Goal: Task Accomplishment & Management: Manage account settings

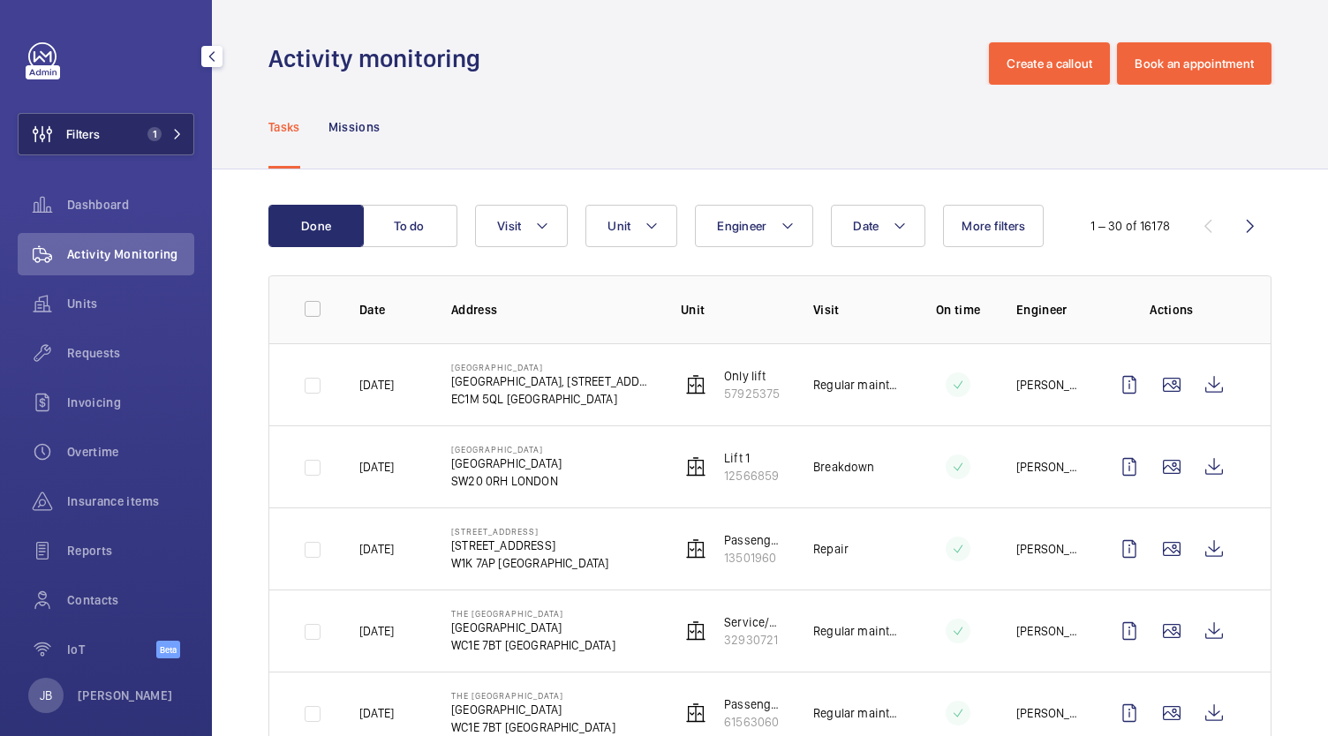
click at [104, 137] on button "Filters 1" at bounding box center [106, 134] width 177 height 42
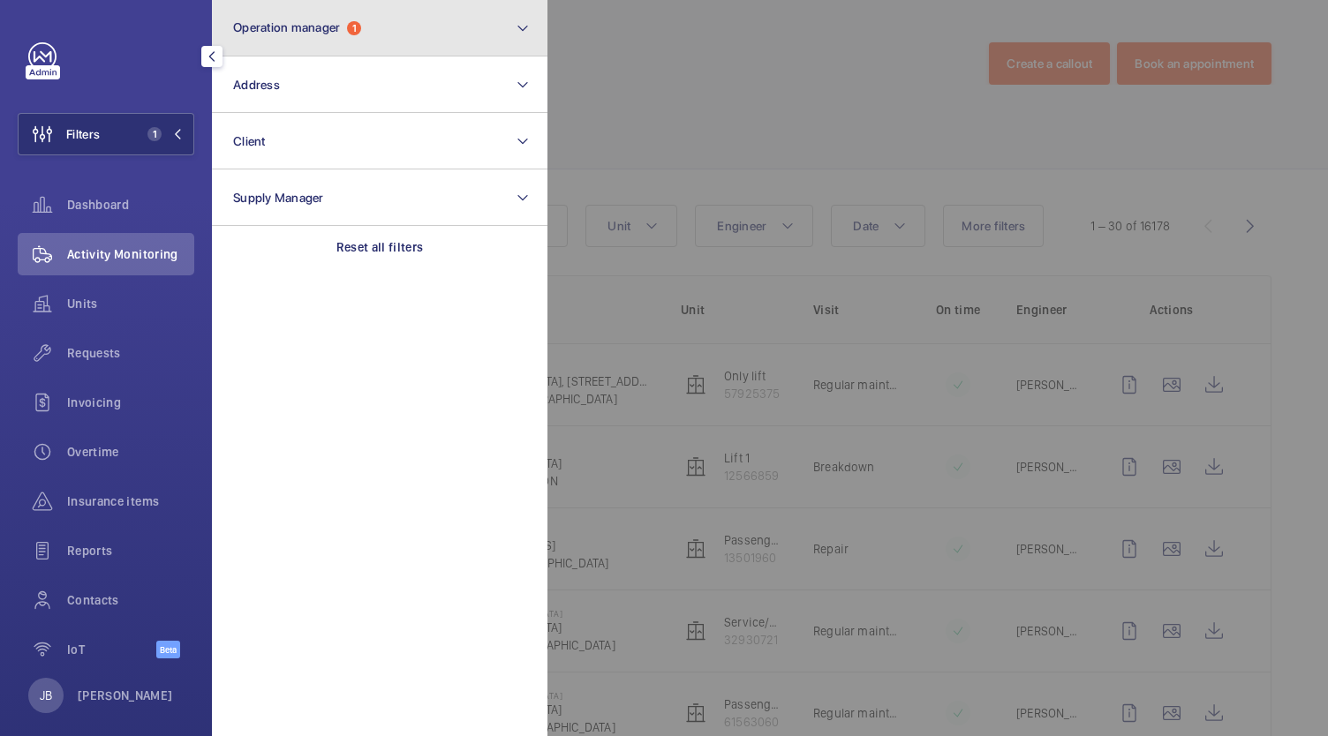
click at [385, 11] on button "Operation manager 1" at bounding box center [379, 28] width 335 height 57
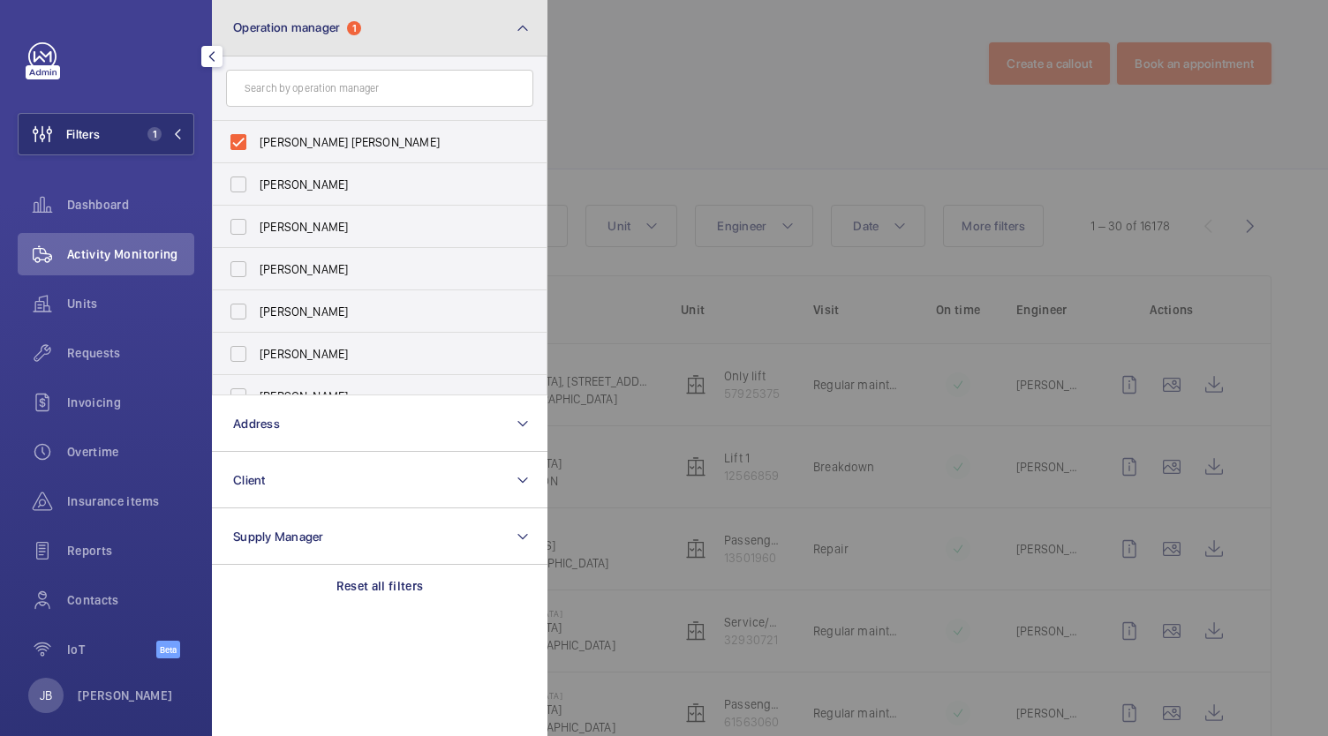
click at [385, 11] on button "Operation manager 1" at bounding box center [379, 28] width 335 height 57
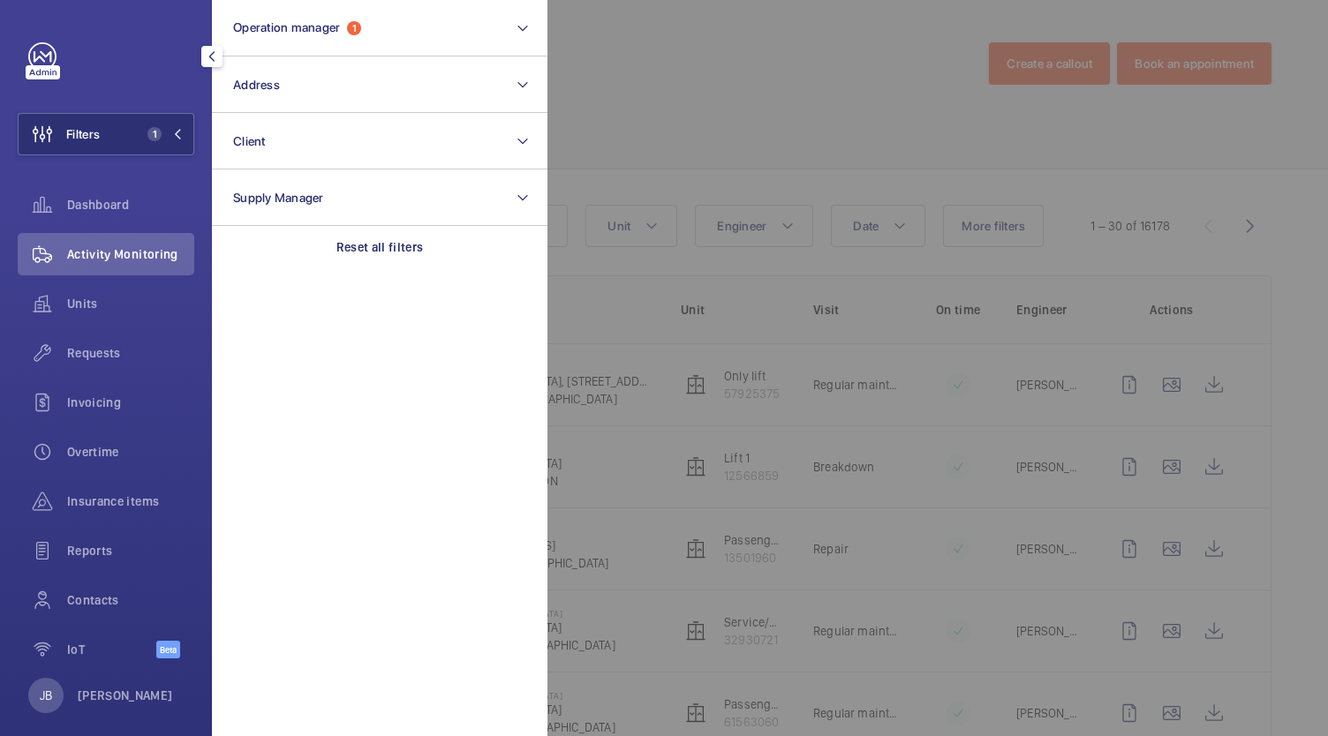
click at [699, 105] on div at bounding box center [1211, 368] width 1328 height 736
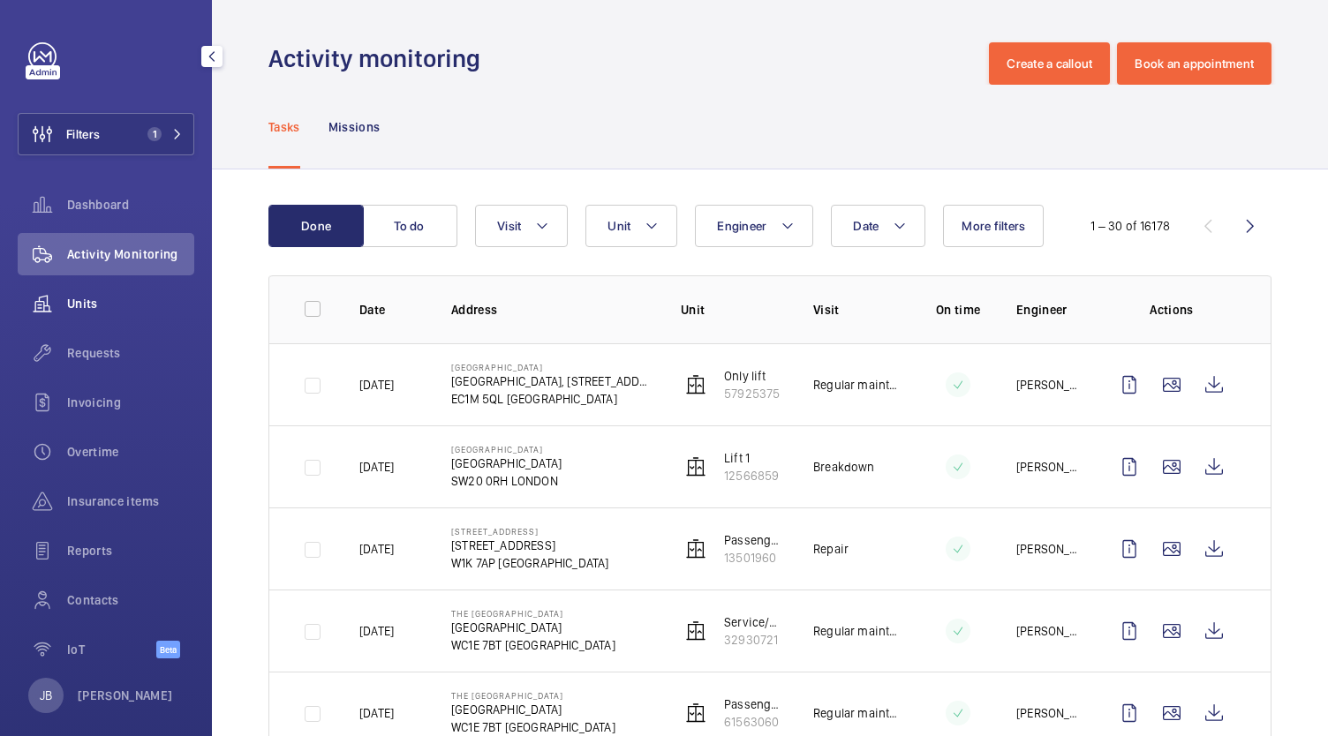
click at [88, 285] on div "Units" at bounding box center [106, 304] width 177 height 42
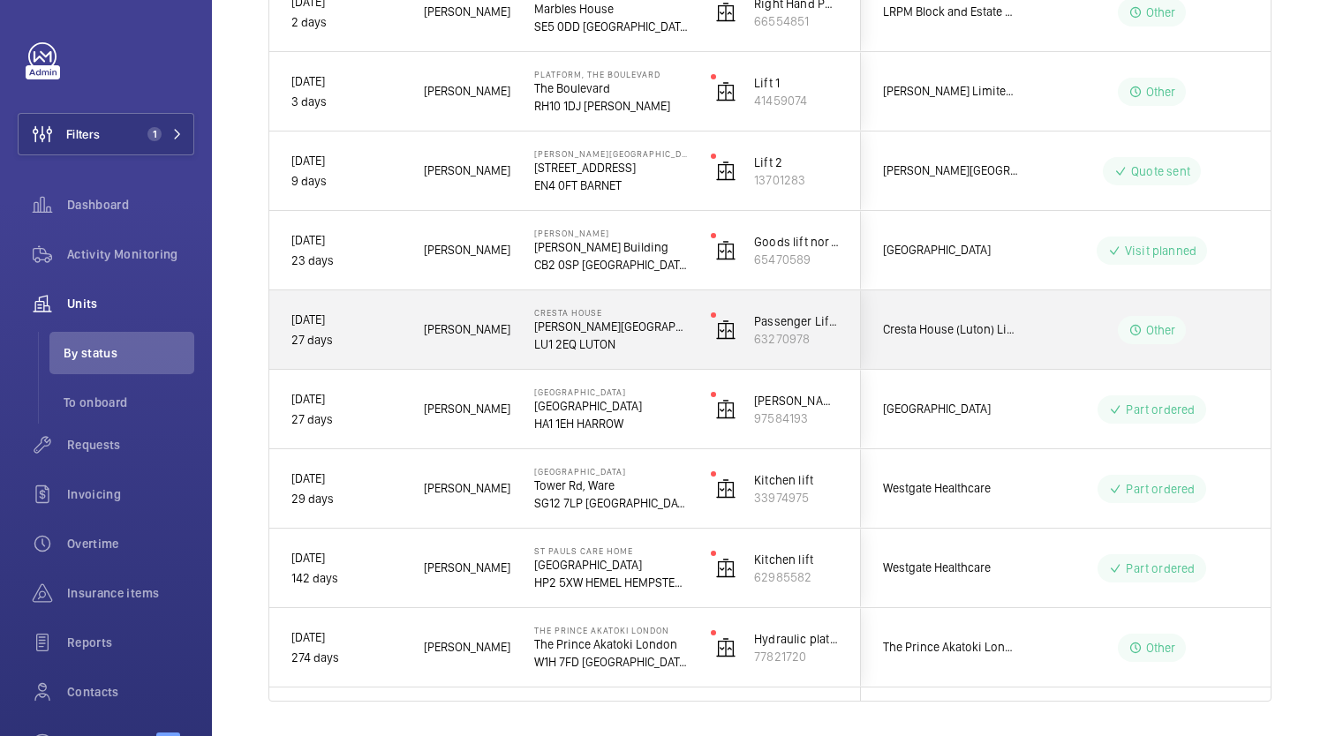
scroll to position [640, 0]
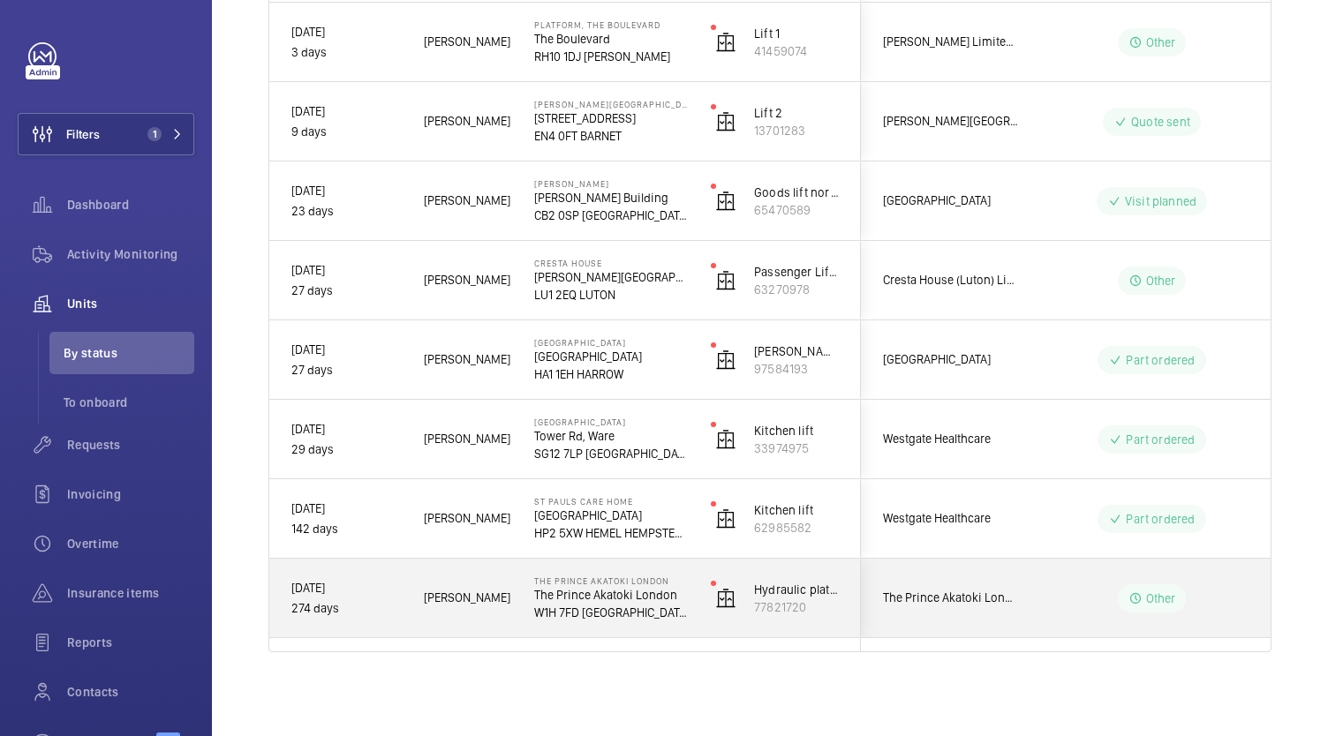
click at [1116, 610] on wm-front-pills-cell "Other" at bounding box center [1152, 598] width 220 height 28
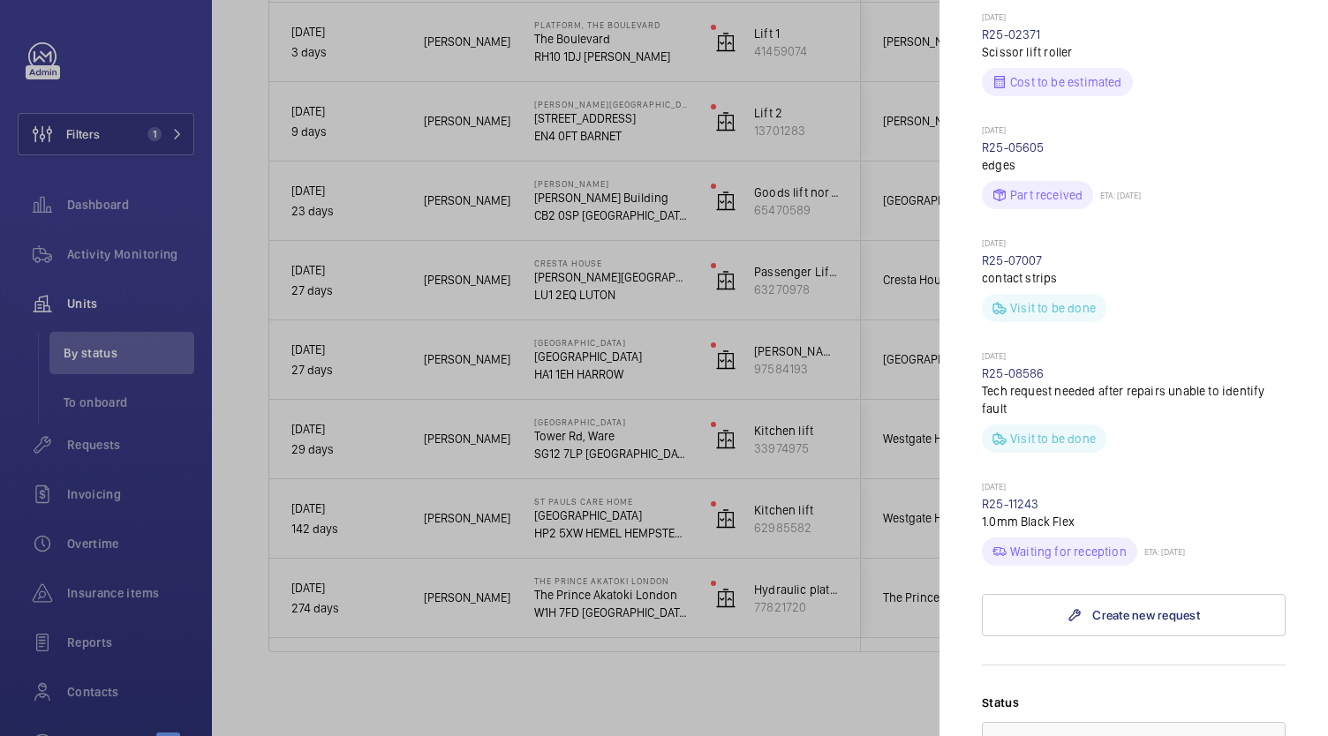
scroll to position [795, 0]
click at [1024, 494] on link "R25-11243" at bounding box center [1010, 501] width 57 height 14
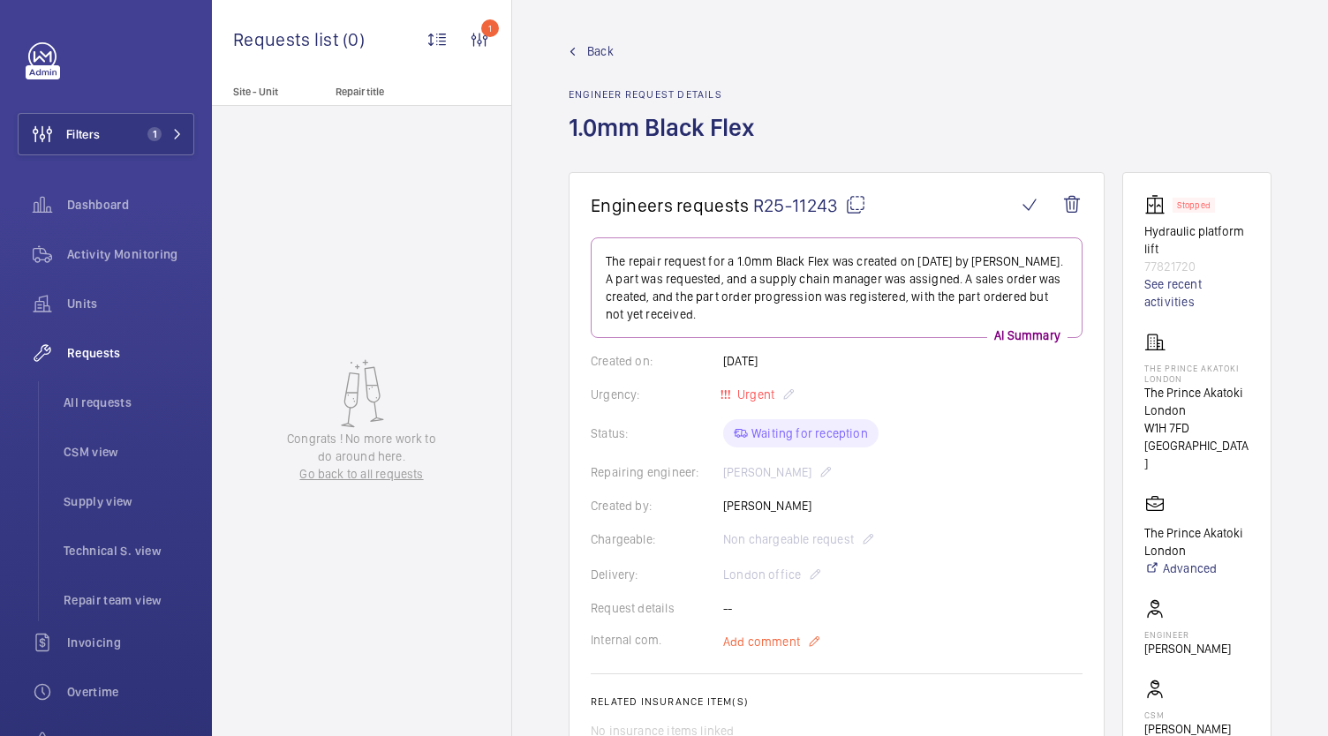
click at [816, 639] on mat-icon at bounding box center [814, 641] width 14 height 21
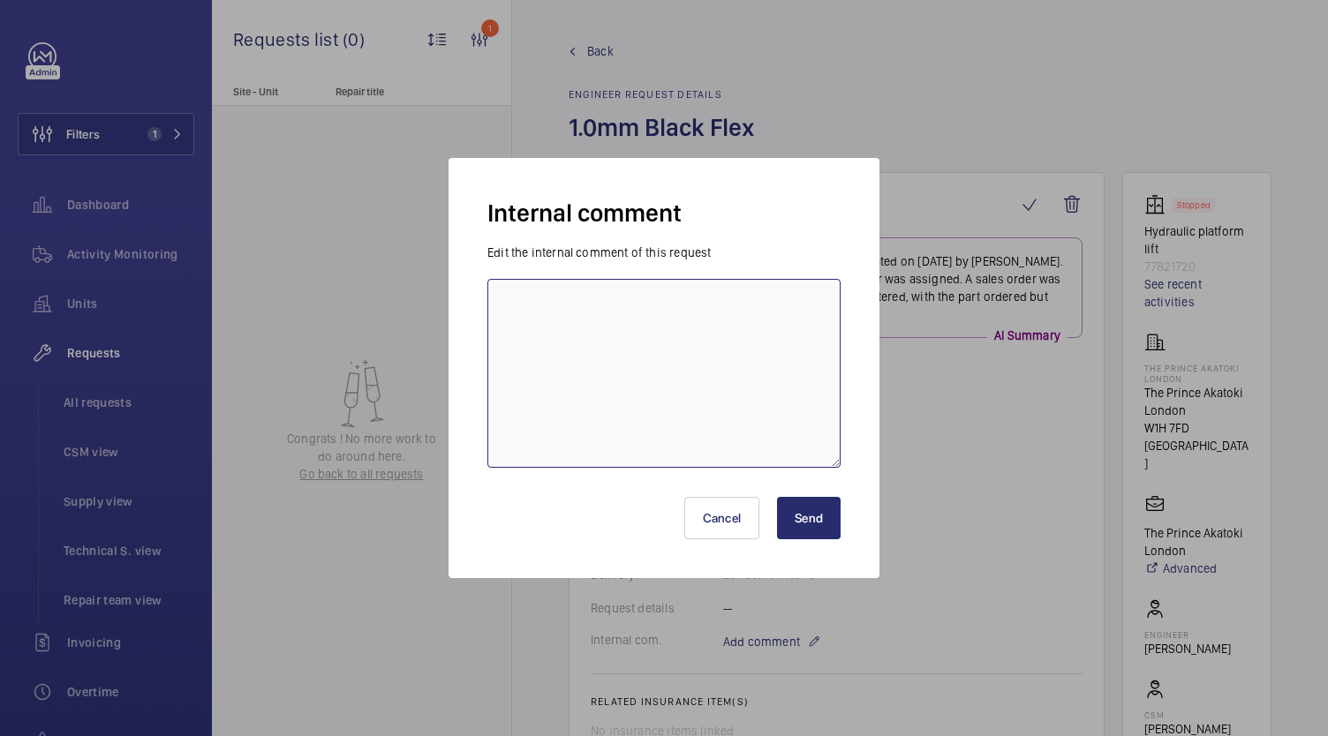
click at [621, 375] on textarea at bounding box center [663, 373] width 353 height 189
type textarea "p"
click at [509, 304] on textarea "parts ordered - ETA 25/8/25" at bounding box center [663, 373] width 353 height 189
type textarea "Parts ordered - ETA 25/8/25"
click at [822, 524] on button "Send" at bounding box center [809, 518] width 64 height 42
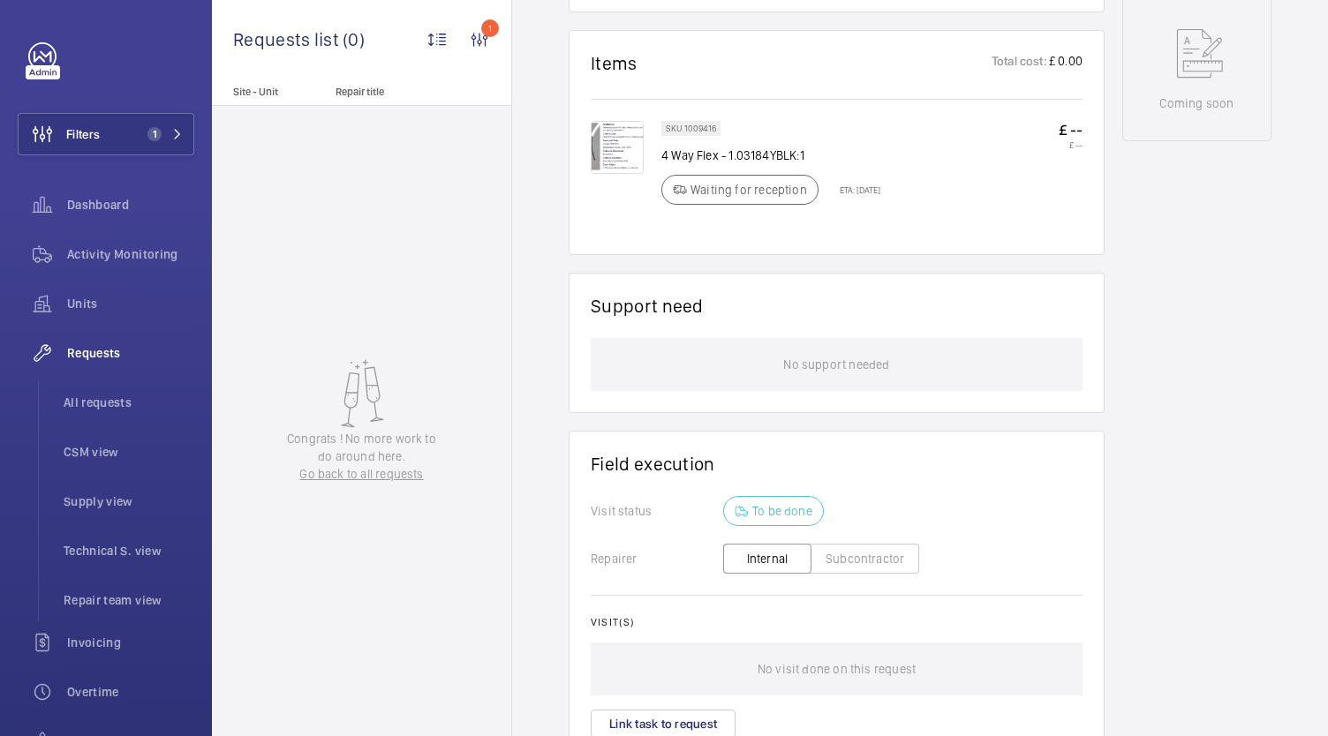
scroll to position [708, 0]
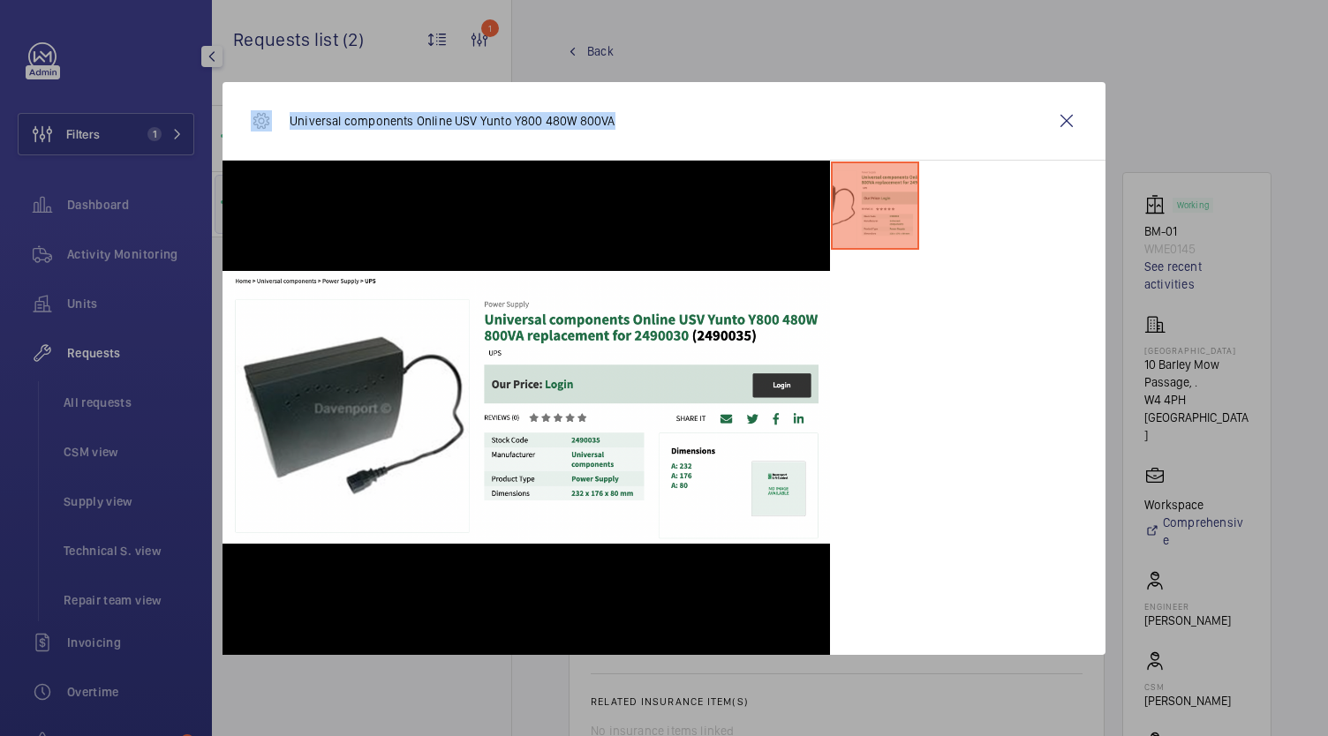
scroll to position [706, 0]
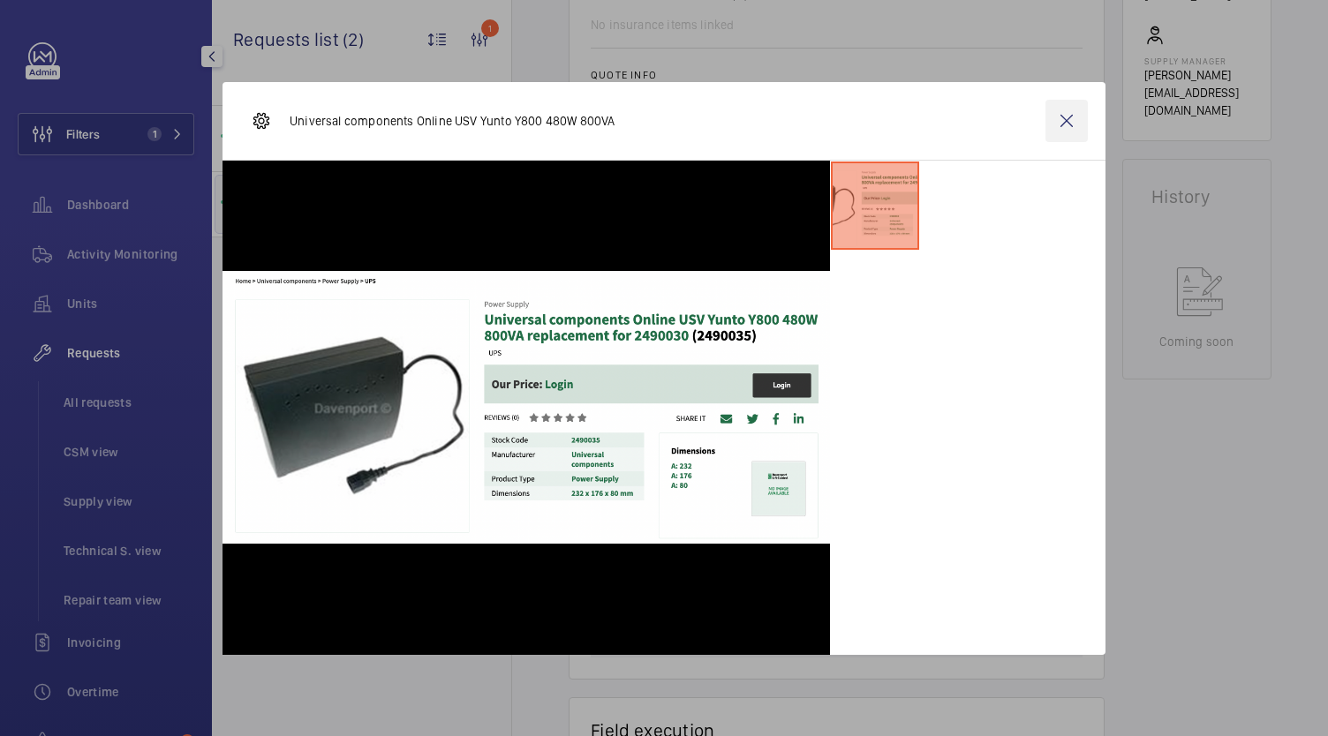
click at [1070, 122] on wm-front-icon-button at bounding box center [1066, 121] width 42 height 42
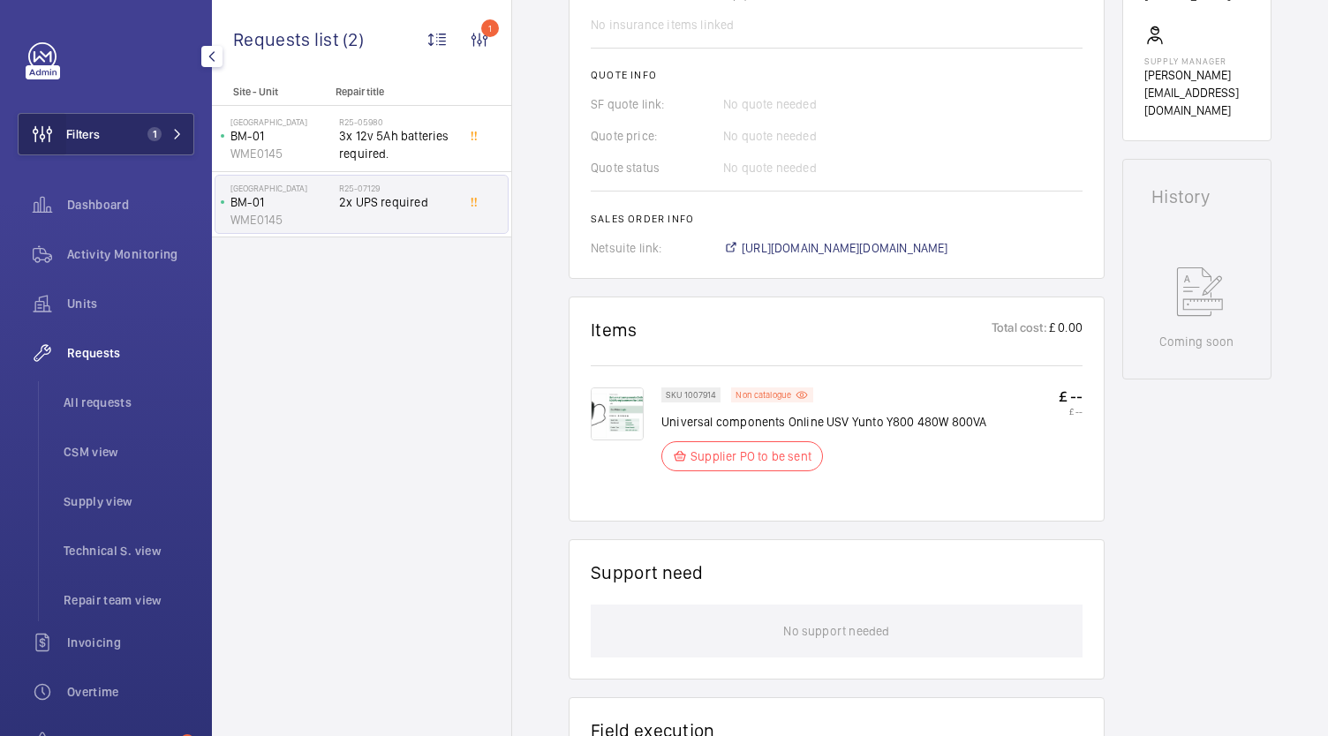
click at [40, 119] on wm-front-icon-button at bounding box center [43, 134] width 48 height 42
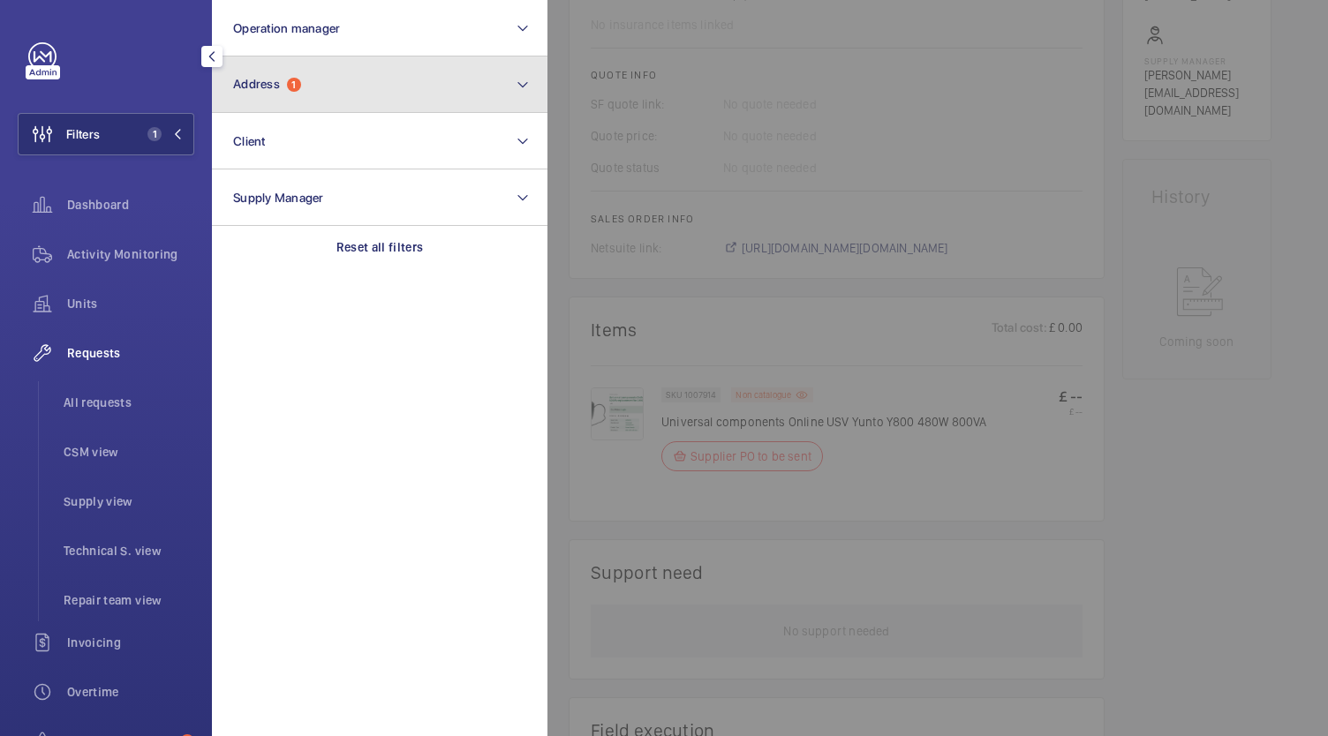
click at [370, 78] on button "Address 1" at bounding box center [379, 85] width 335 height 57
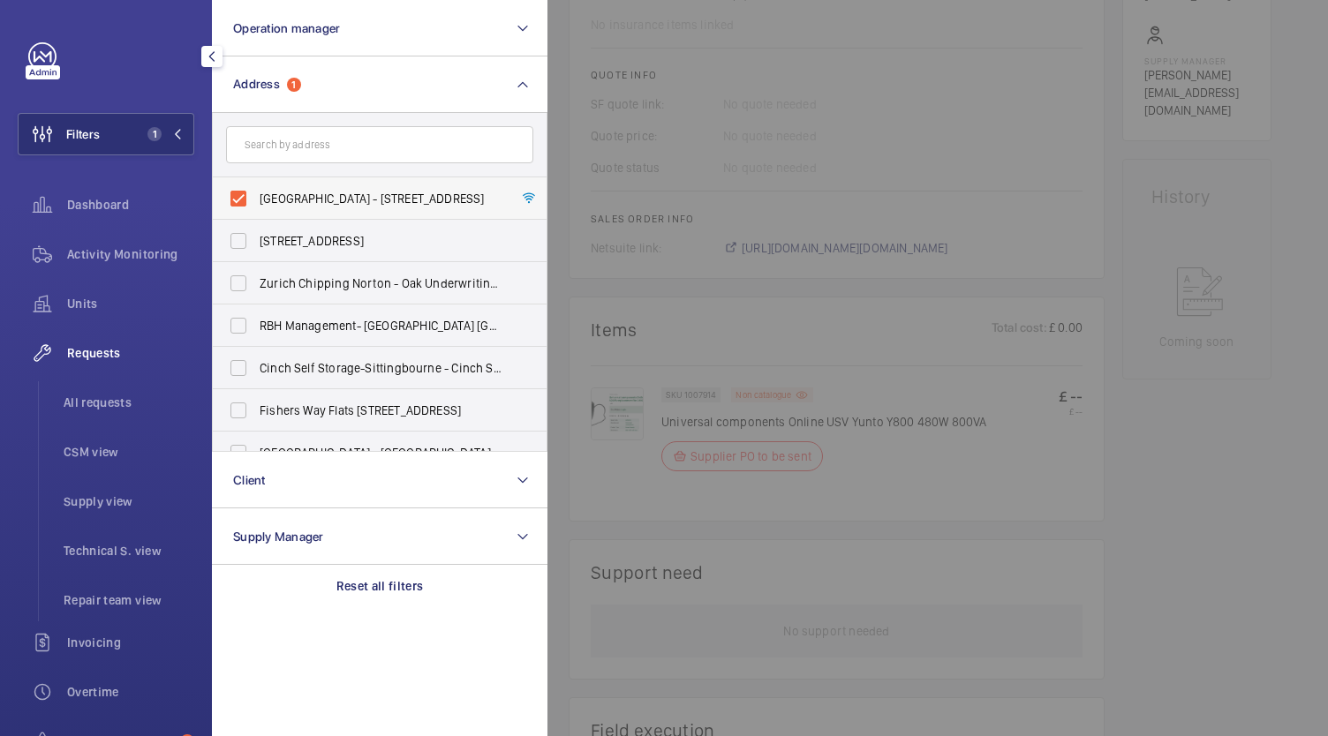
click at [251, 188] on label "[GEOGRAPHIC_DATA] - [STREET_ADDRESS]" at bounding box center [366, 198] width 307 height 42
click at [251, 188] on input "[GEOGRAPHIC_DATA] - [STREET_ADDRESS]" at bounding box center [238, 198] width 35 height 35
checkbox input "false"
click at [85, 253] on span "Activity Monitoring" at bounding box center [130, 254] width 127 height 18
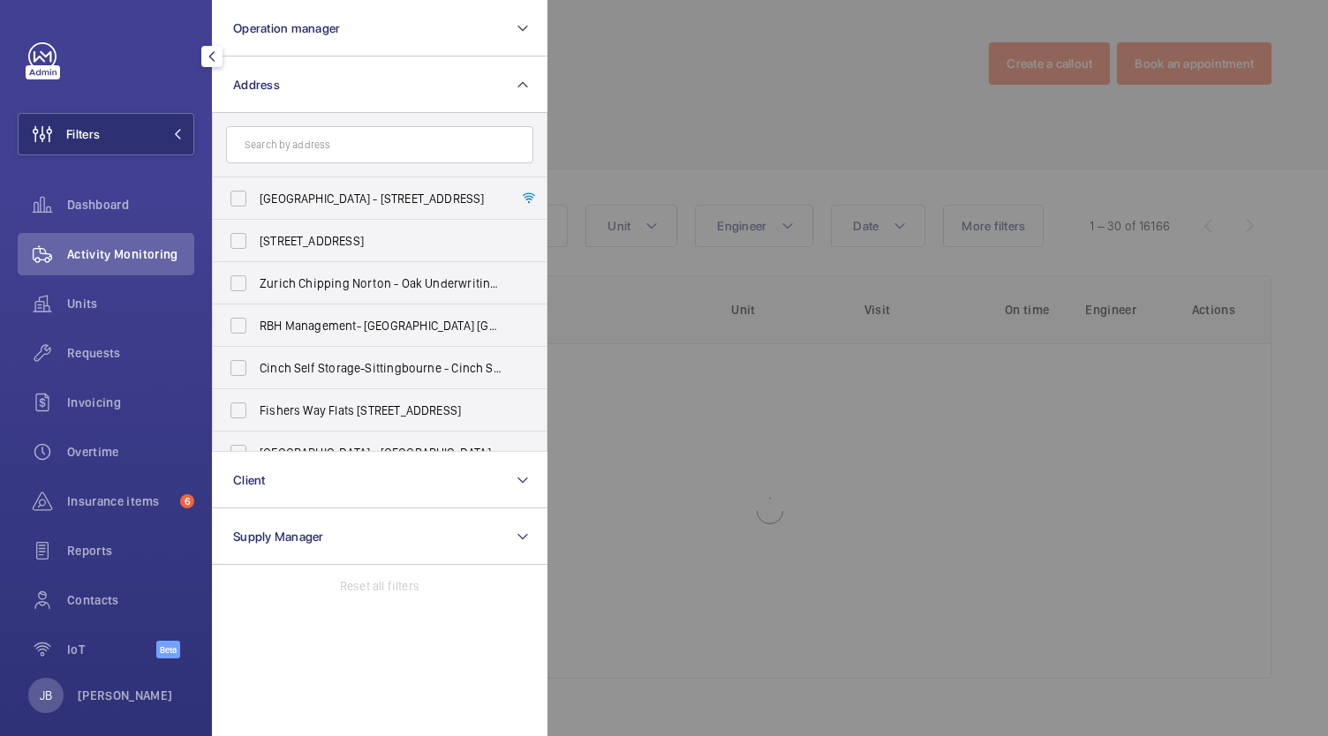
click at [808, 113] on div at bounding box center [1211, 368] width 1328 height 736
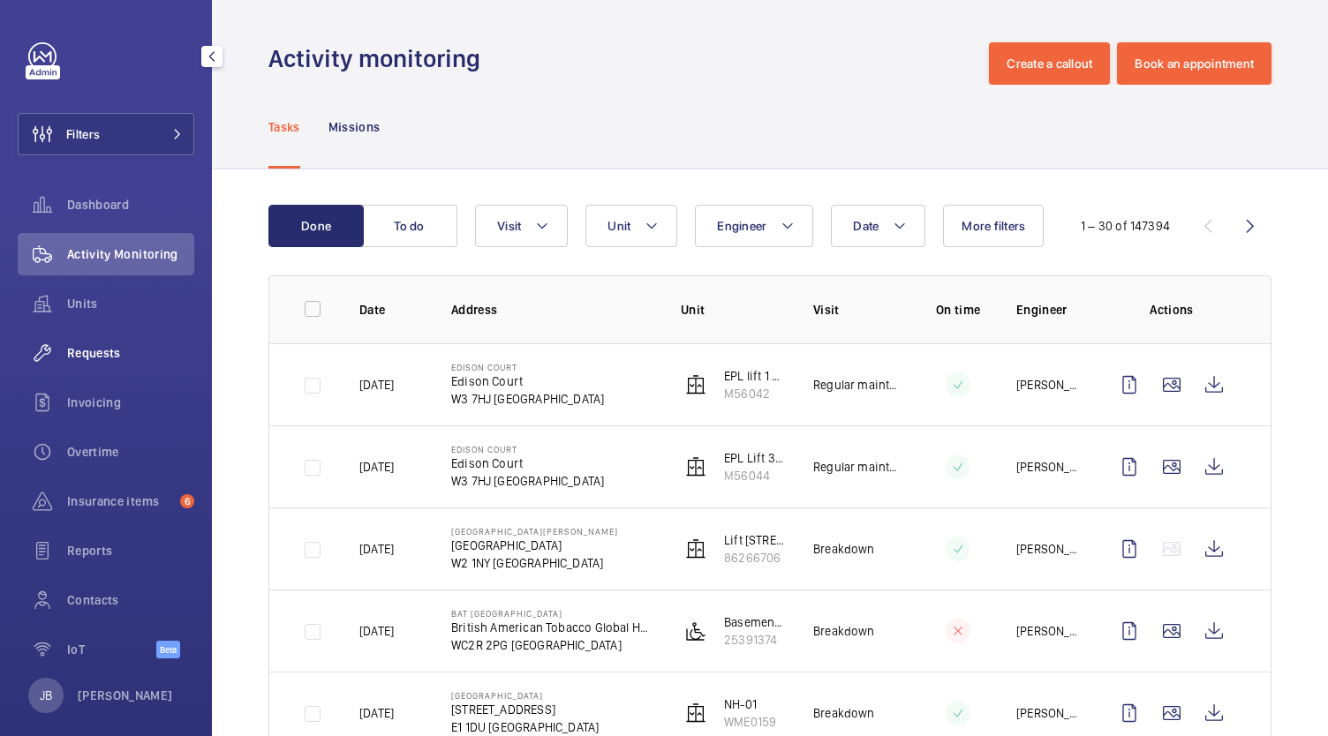
click at [98, 340] on div "Requests" at bounding box center [106, 353] width 177 height 42
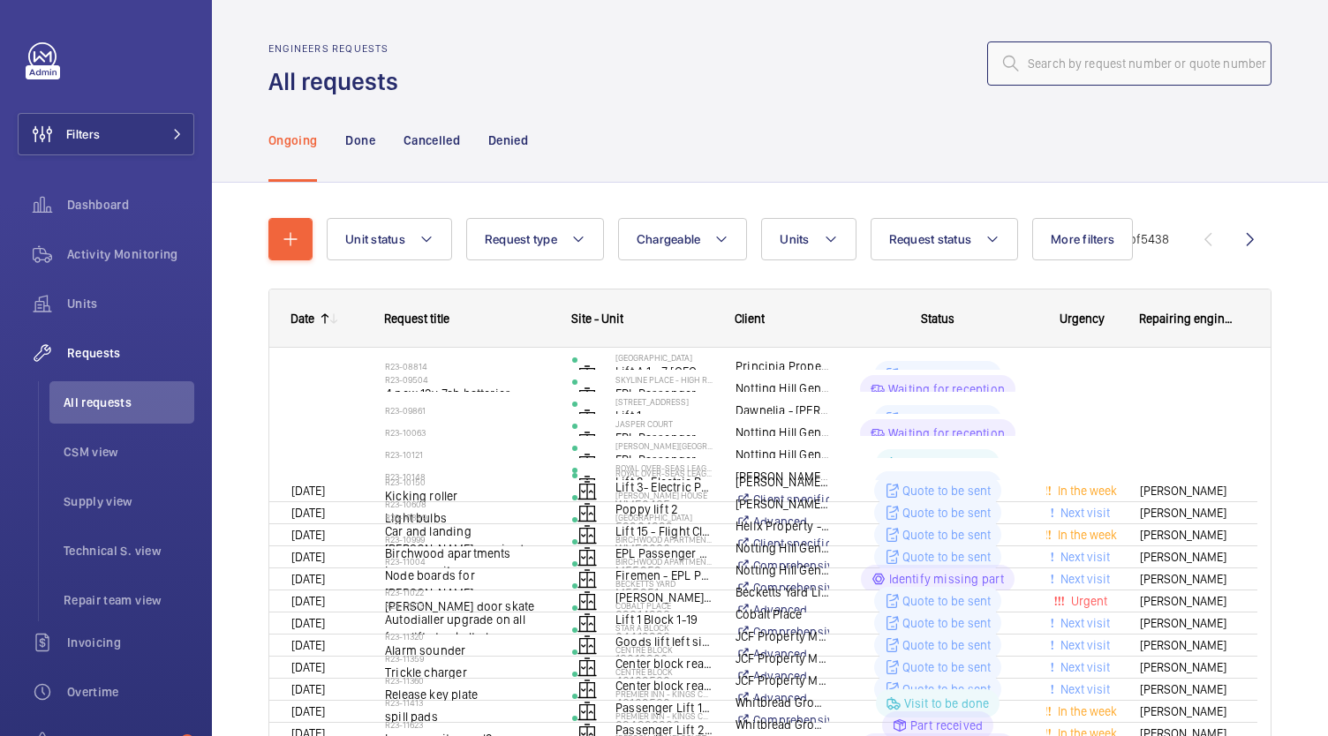
click at [1052, 79] on input "text" at bounding box center [1129, 63] width 284 height 44
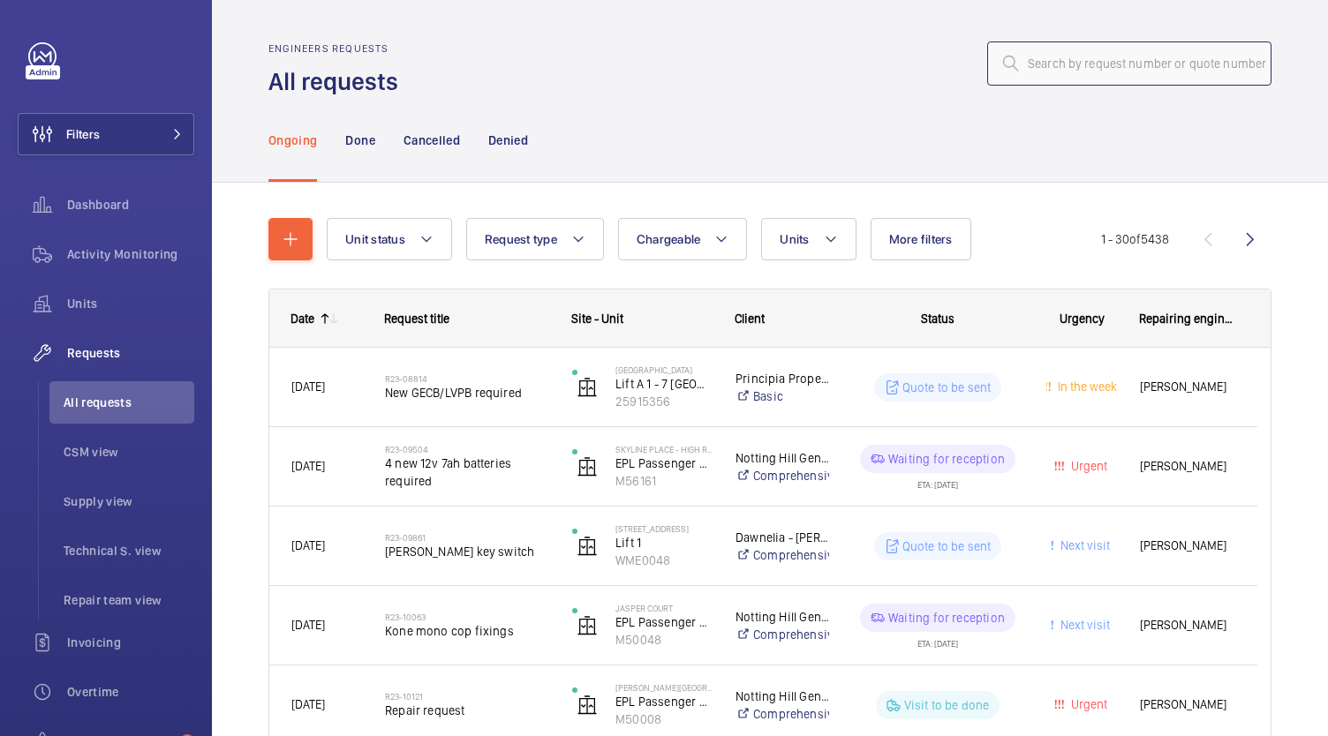
paste input "R25-10880"
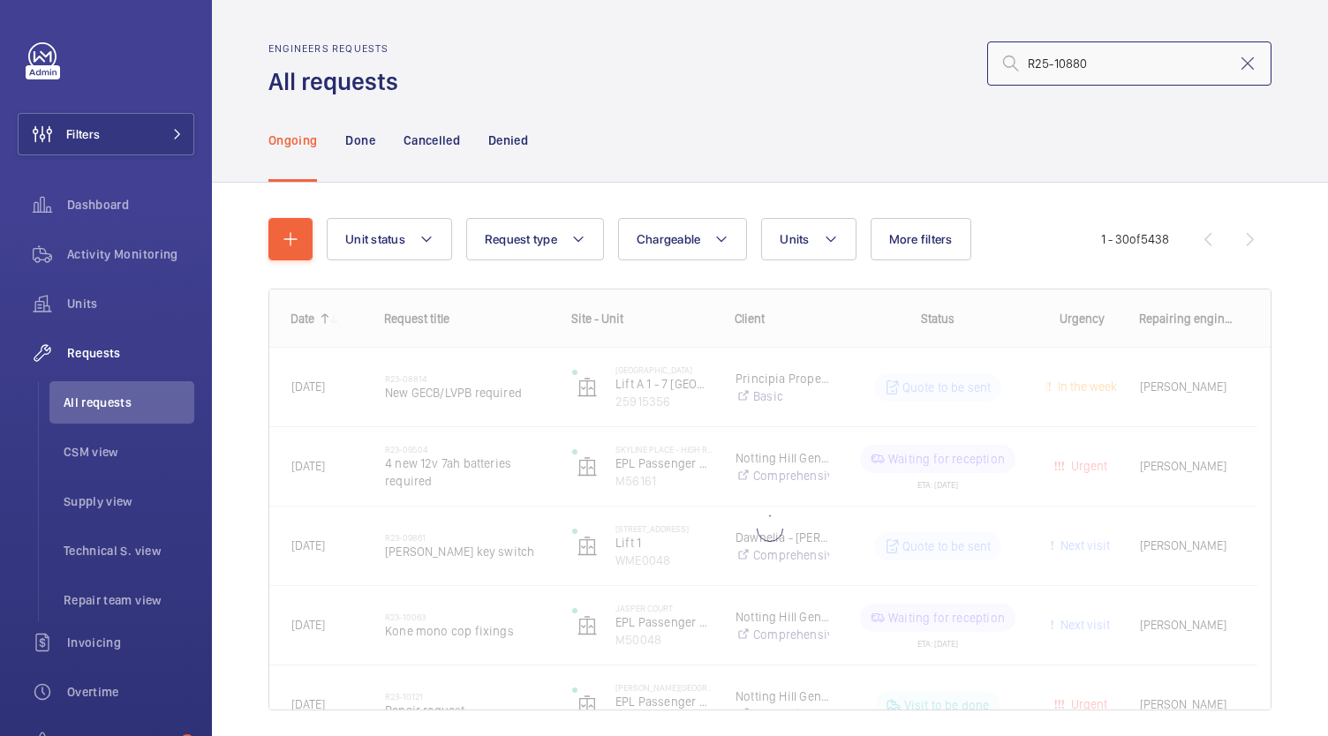
type input "R25-10880"
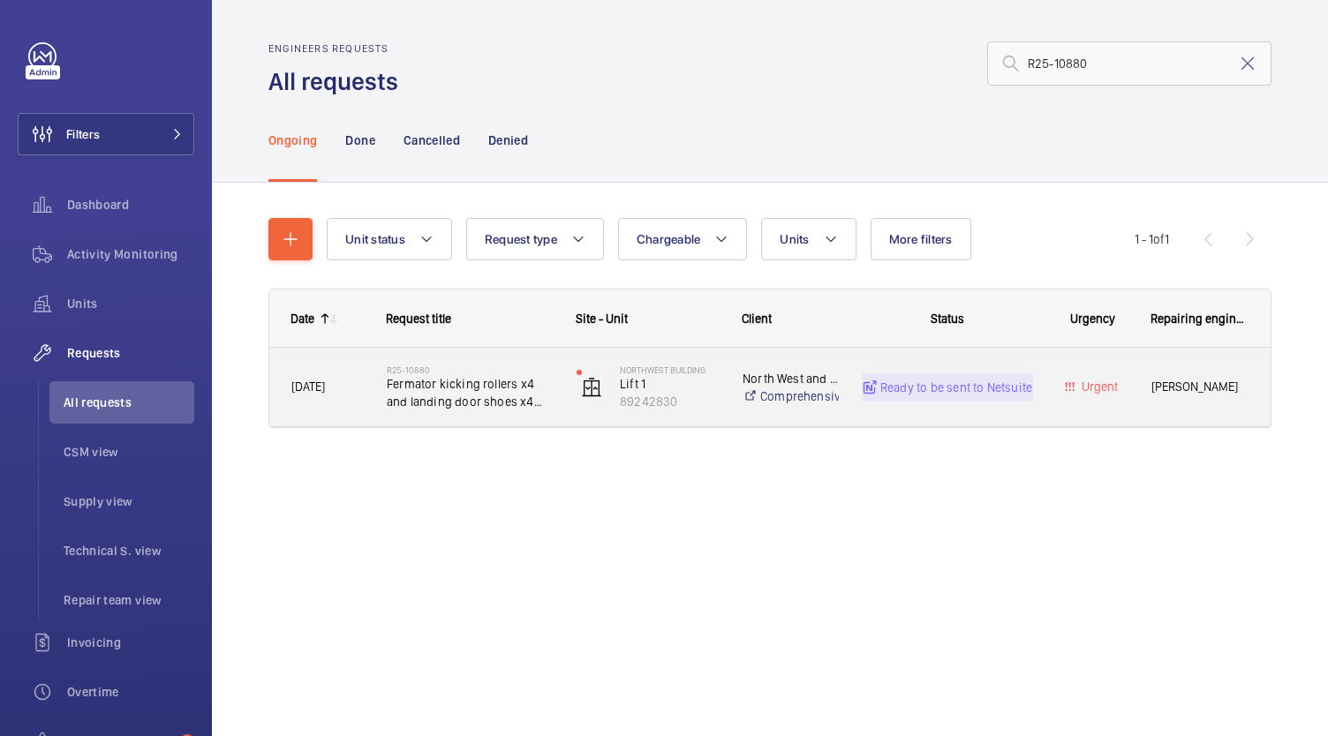
click at [928, 400] on div "Ready to be sent to Netsuite" at bounding box center [947, 387] width 191 height 28
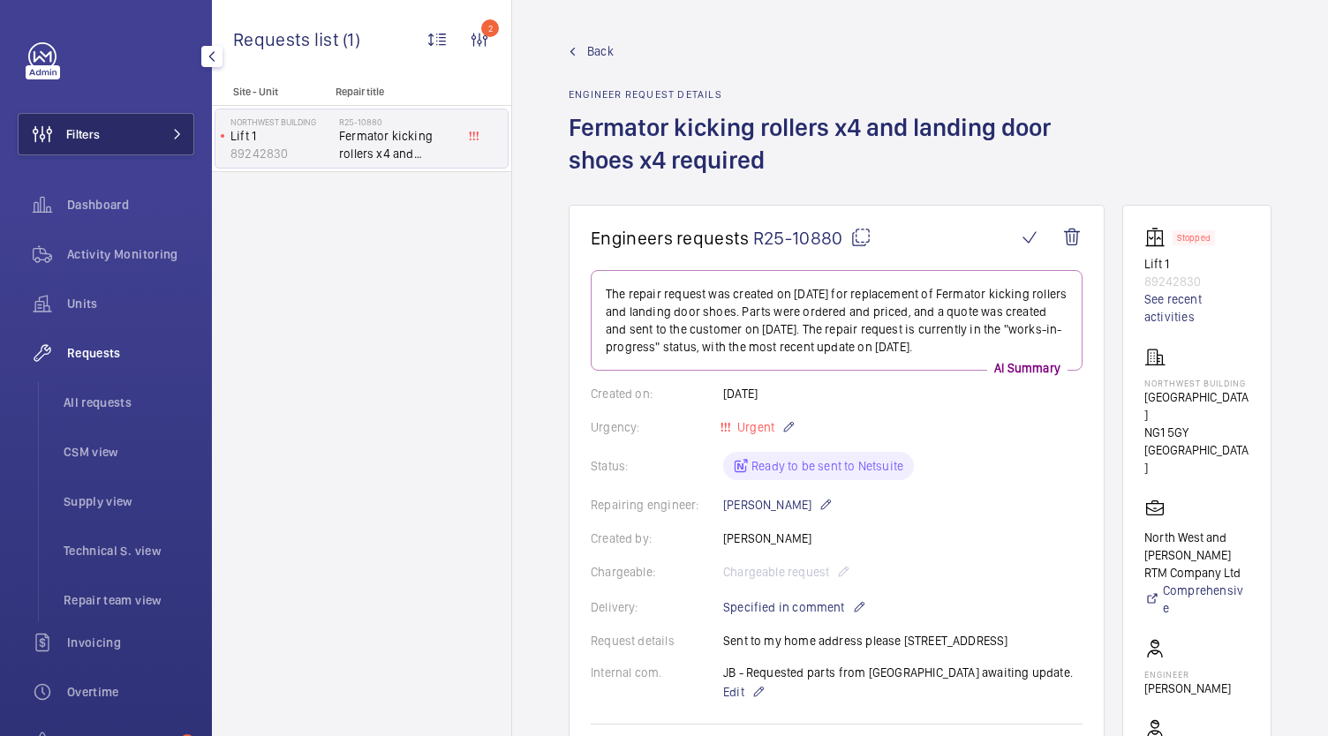
click at [88, 146] on span "Filters" at bounding box center [59, 134] width 81 height 42
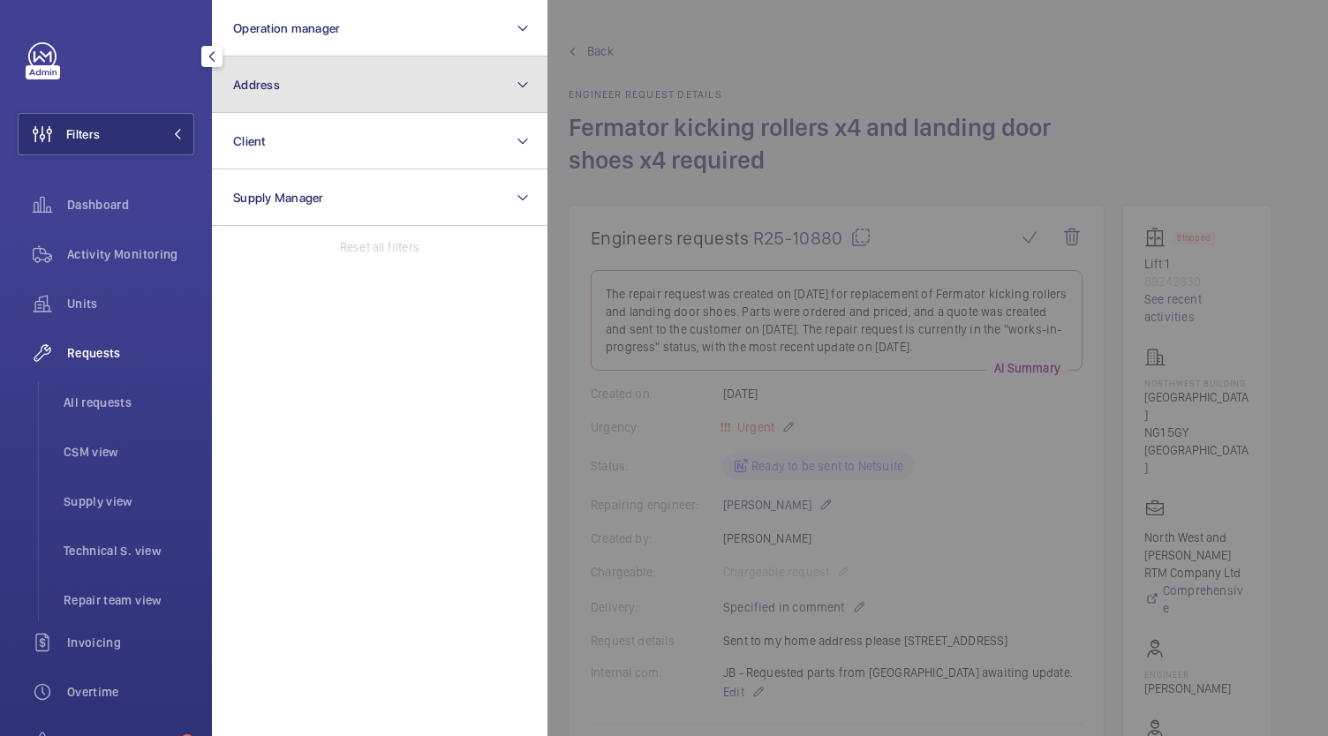
click at [280, 107] on button "Address" at bounding box center [379, 85] width 335 height 57
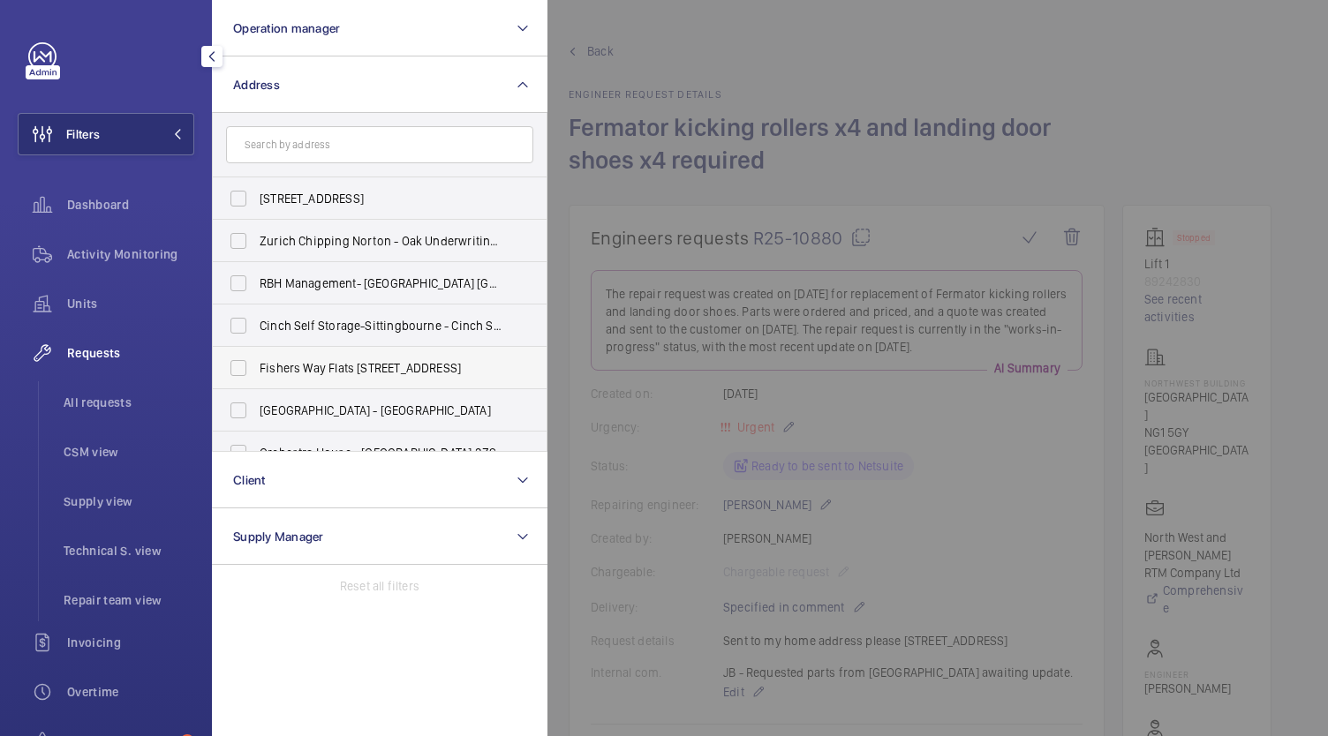
type input "Mille"
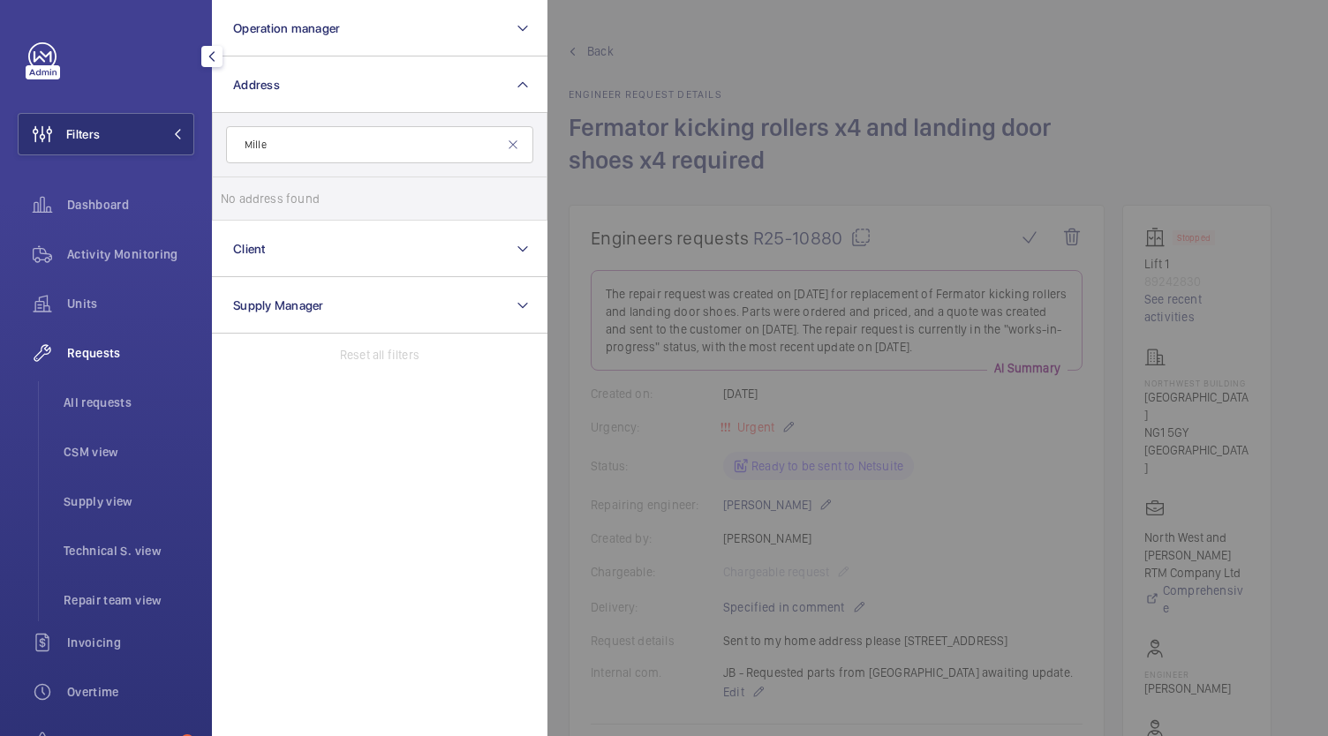
drag, startPoint x: 251, startPoint y: 149, endPoint x: 208, endPoint y: 146, distance: 42.5
click at [208, 146] on div "Filters Operation manager Address Mille No address found Reset Client Supply Ma…" at bounding box center [106, 368] width 212 height 736
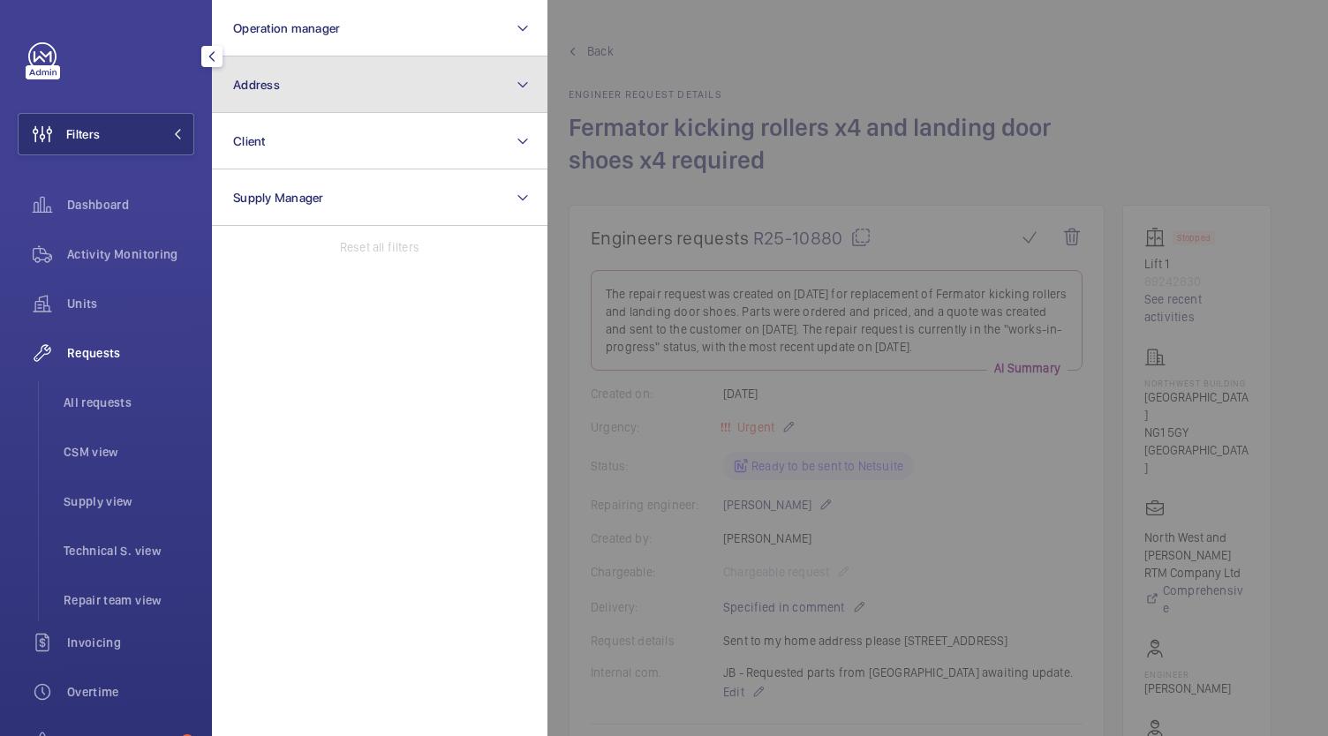
click at [278, 82] on span "Address" at bounding box center [256, 85] width 47 height 14
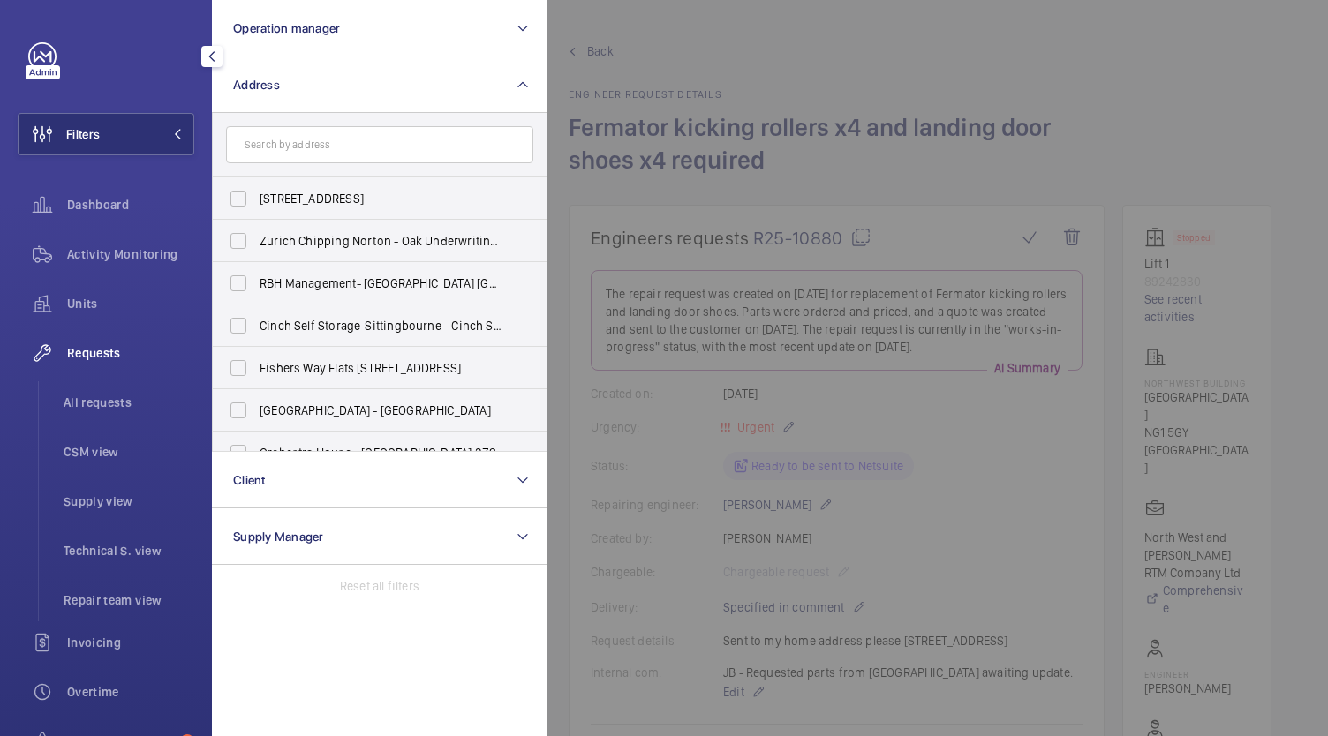
type input "Mille"
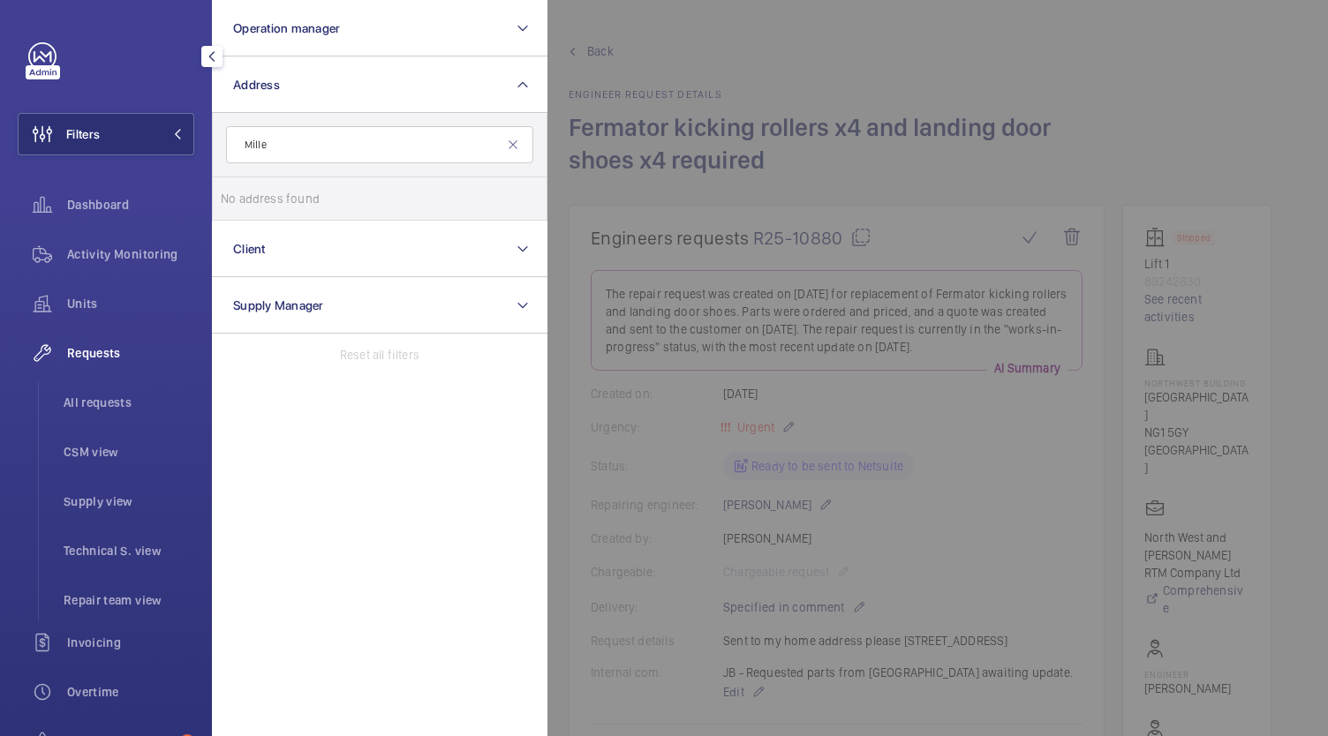
drag, startPoint x: 260, startPoint y: 144, endPoint x: 188, endPoint y: 140, distance: 71.6
click at [190, 140] on div "Filters Operation manager Address Mille No address found Reset Client Supply Ma…" at bounding box center [106, 368] width 212 height 736
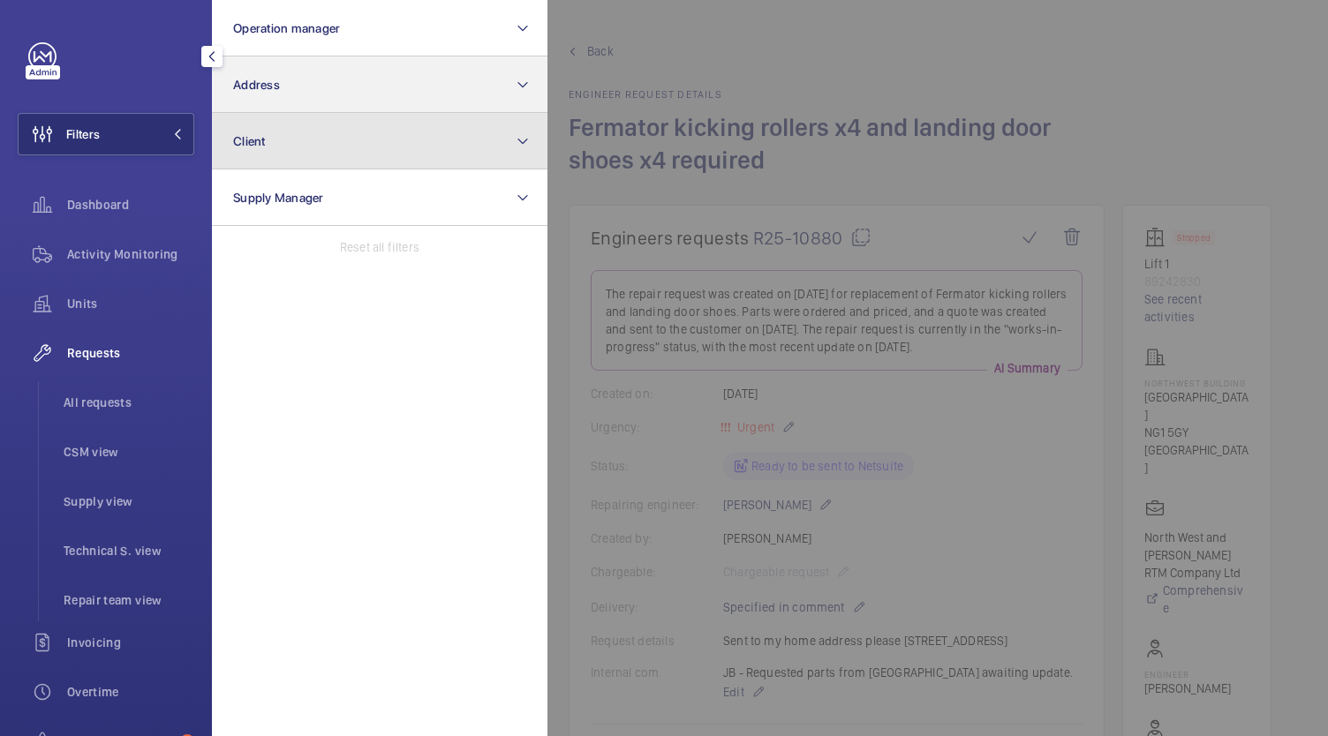
click at [303, 116] on button "Client" at bounding box center [379, 141] width 335 height 57
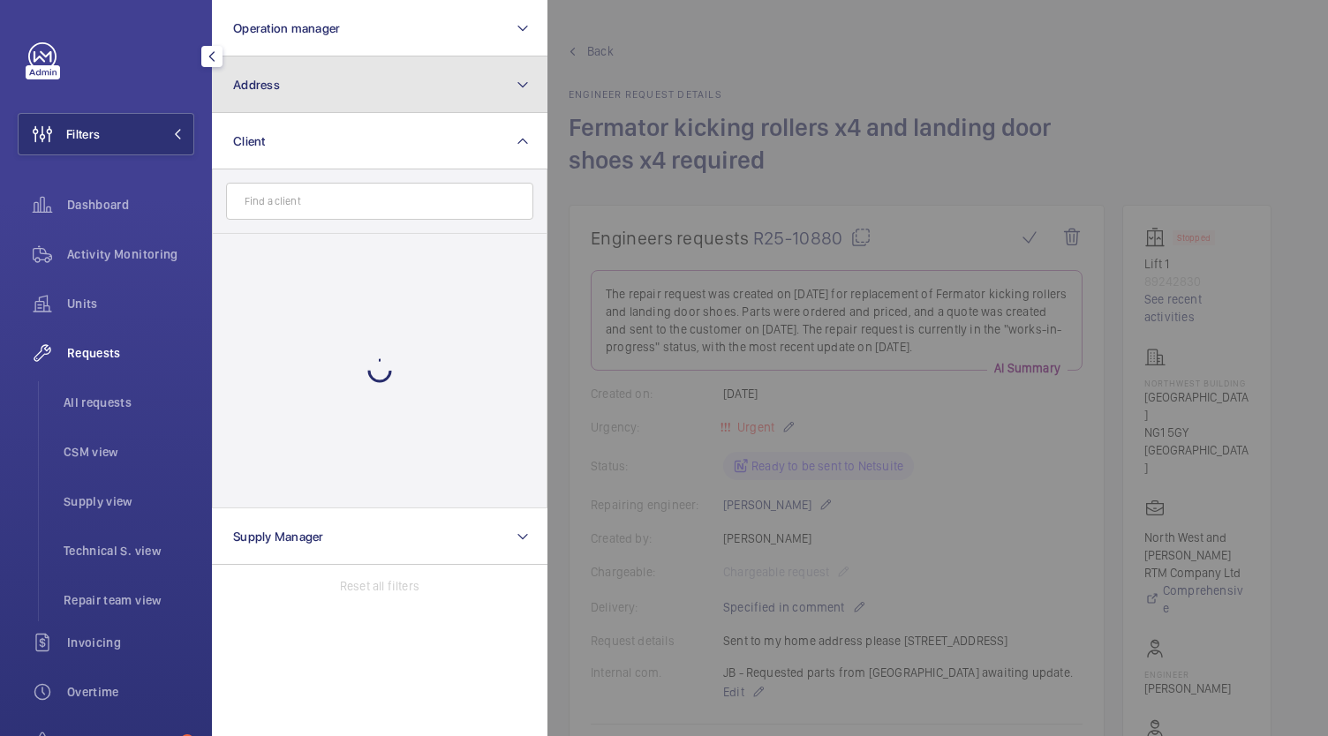
click at [317, 82] on button "Address" at bounding box center [379, 85] width 335 height 57
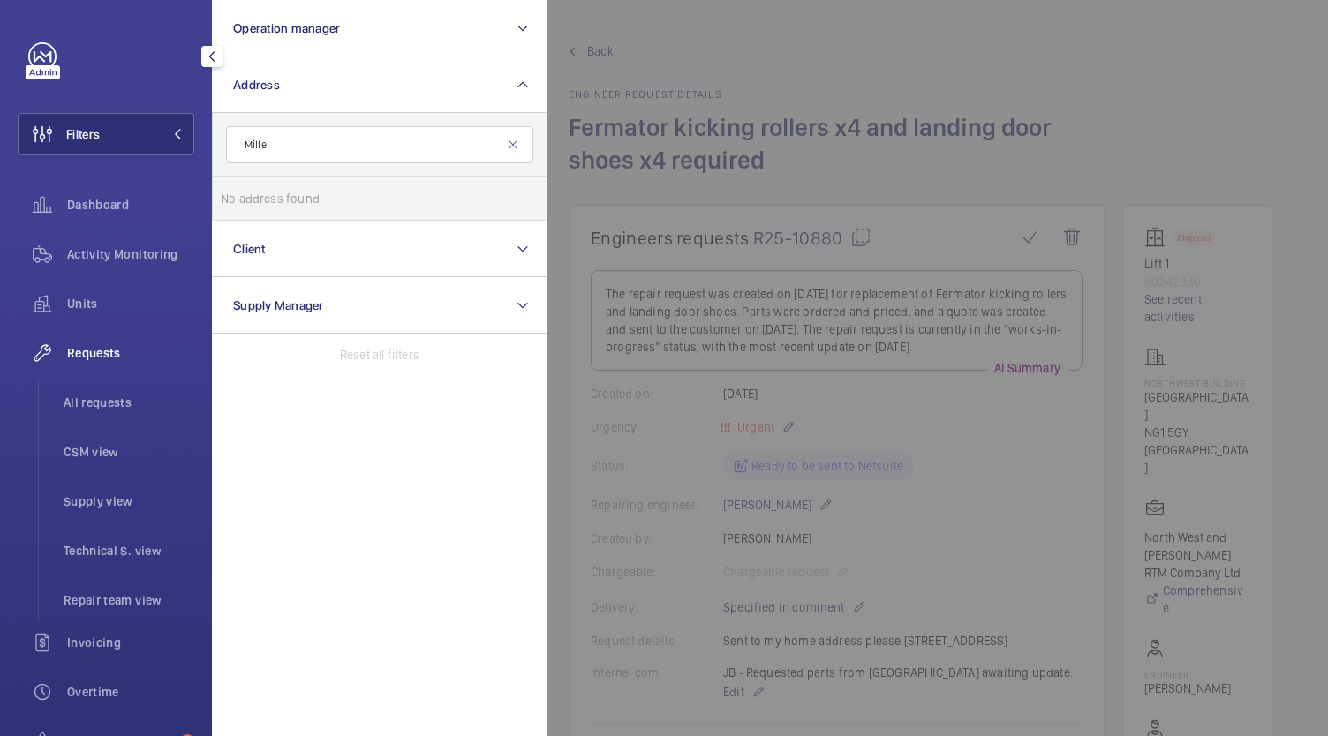
click at [296, 146] on input "Mille" at bounding box center [379, 144] width 307 height 37
click at [263, 142] on input "Mille" at bounding box center [379, 144] width 307 height 37
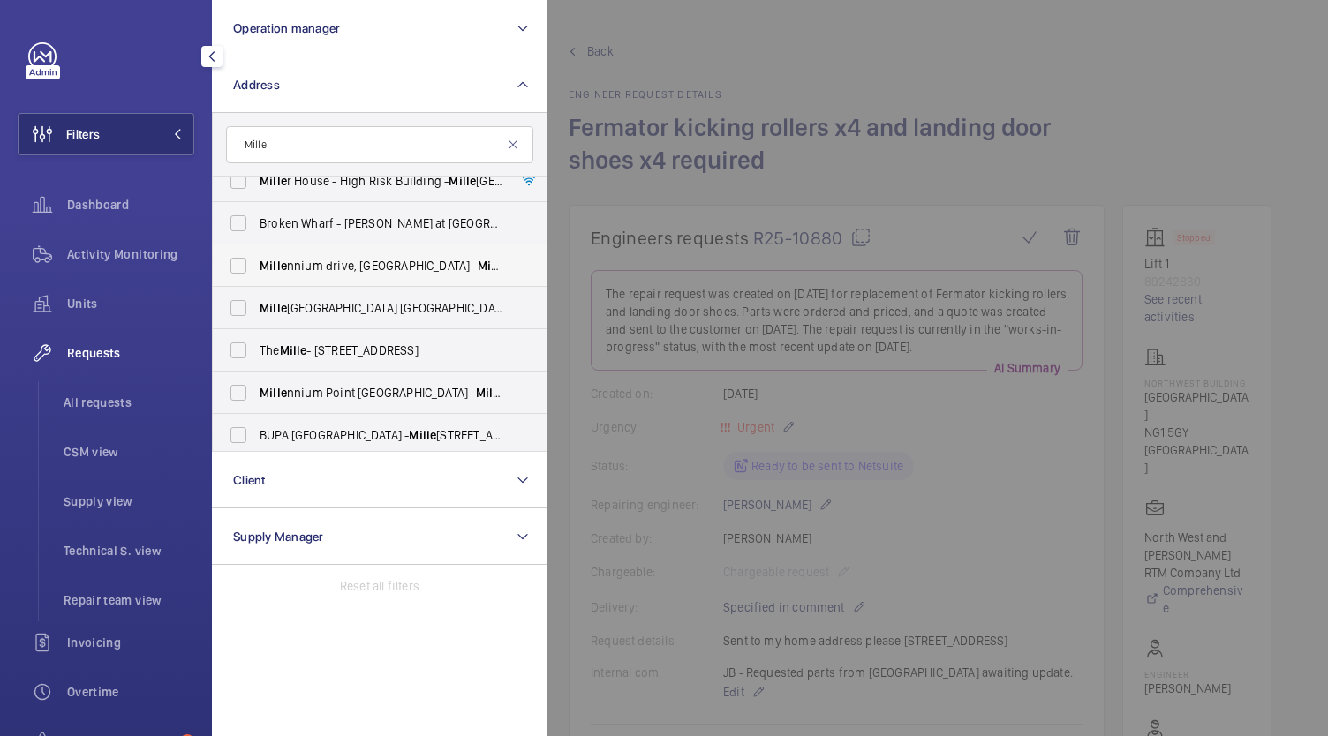
scroll to position [88, 0]
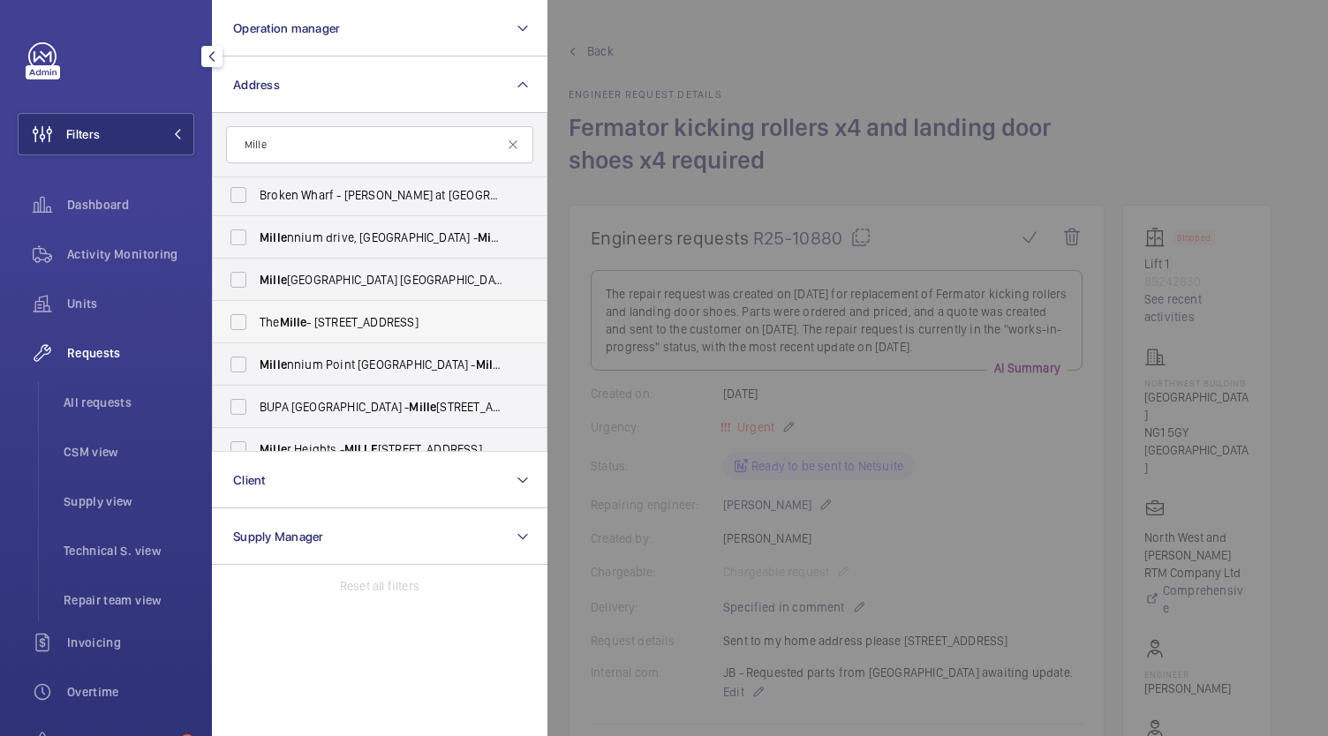
type input "Mille"
click at [237, 325] on label "The Mille - [STREET_ADDRESS]" at bounding box center [366, 322] width 307 height 42
click at [237, 325] on input "The Mille - [STREET_ADDRESS]" at bounding box center [238, 322] width 35 height 35
checkbox input "true"
click at [127, 248] on span "Activity Monitoring" at bounding box center [130, 254] width 127 height 18
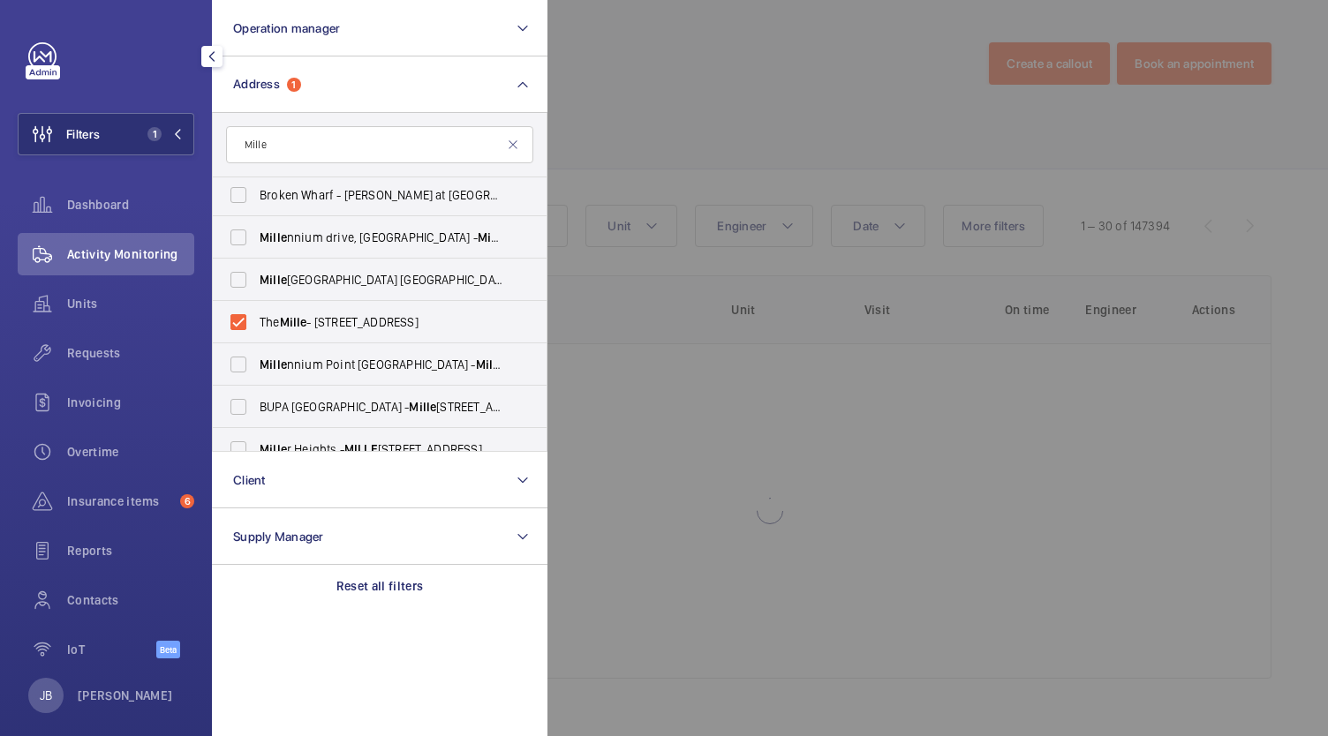
click at [696, 107] on div at bounding box center [1211, 368] width 1328 height 736
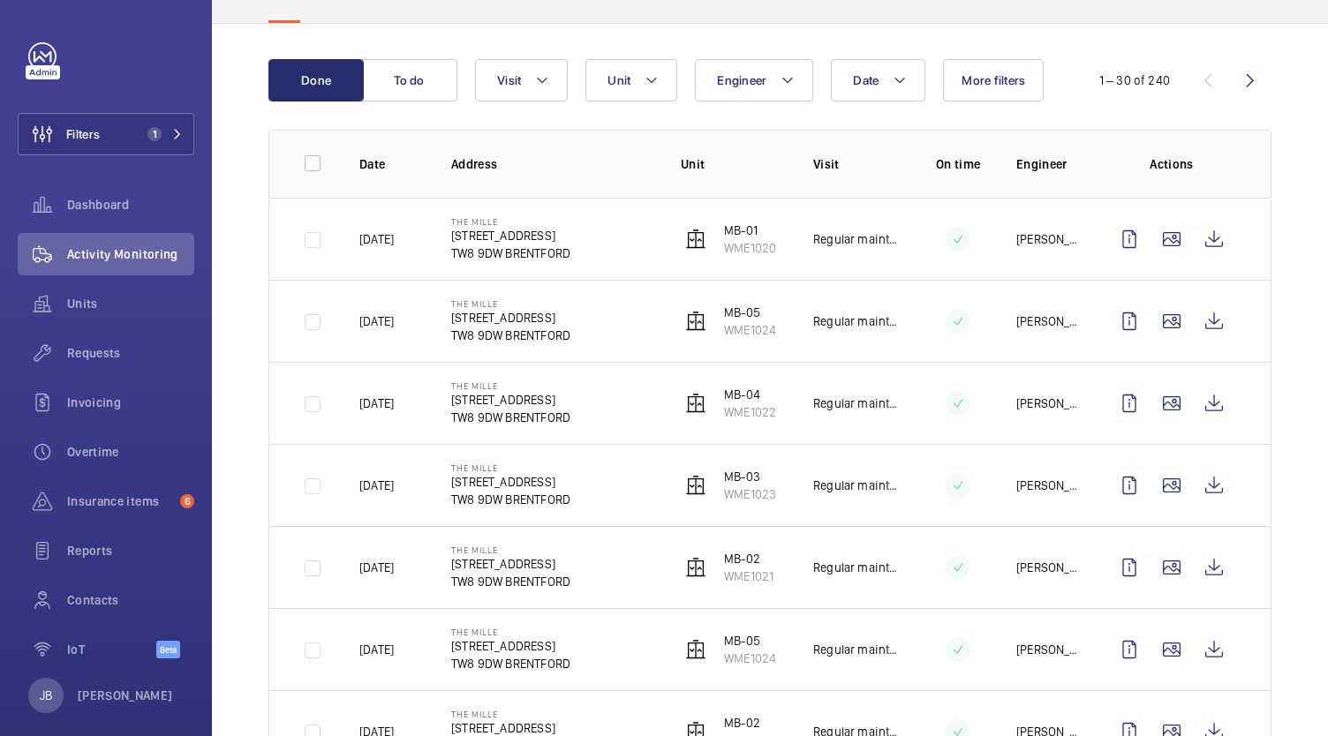
scroll to position [88, 0]
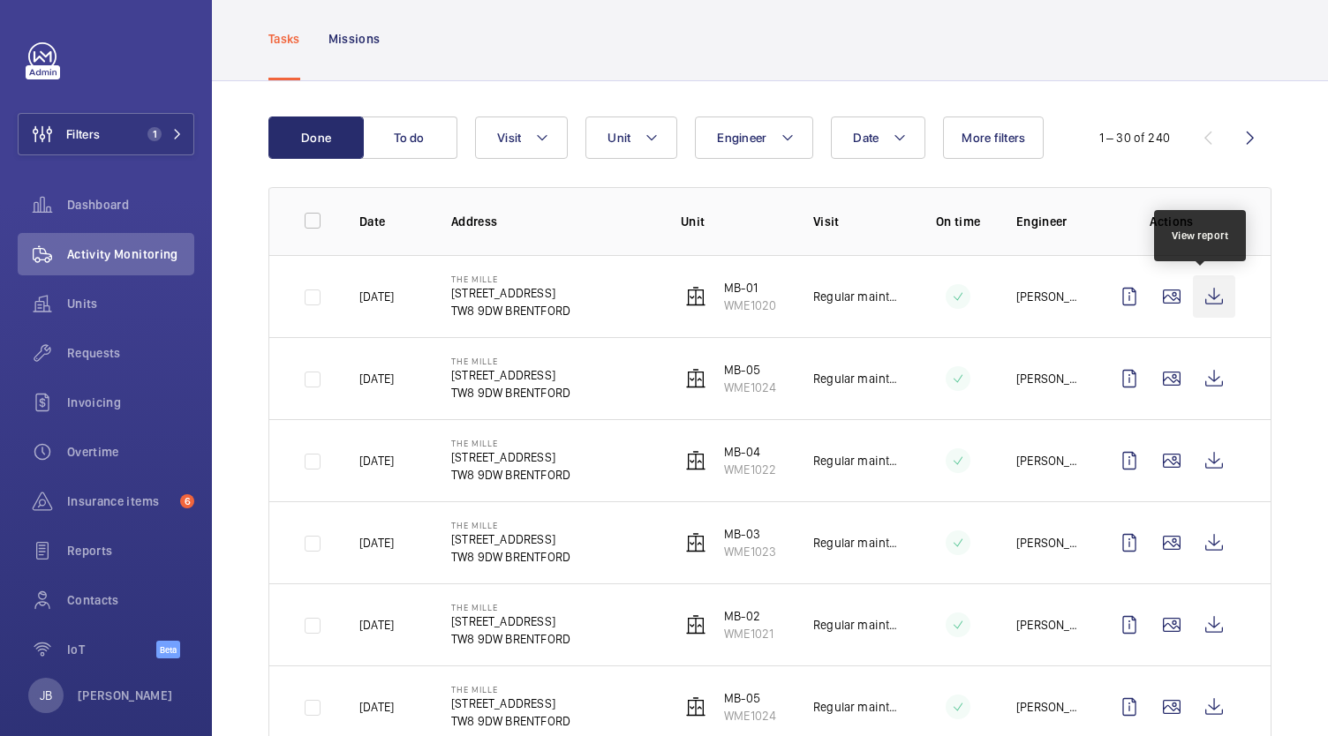
click at [1205, 296] on wm-front-icon-button at bounding box center [1214, 296] width 42 height 42
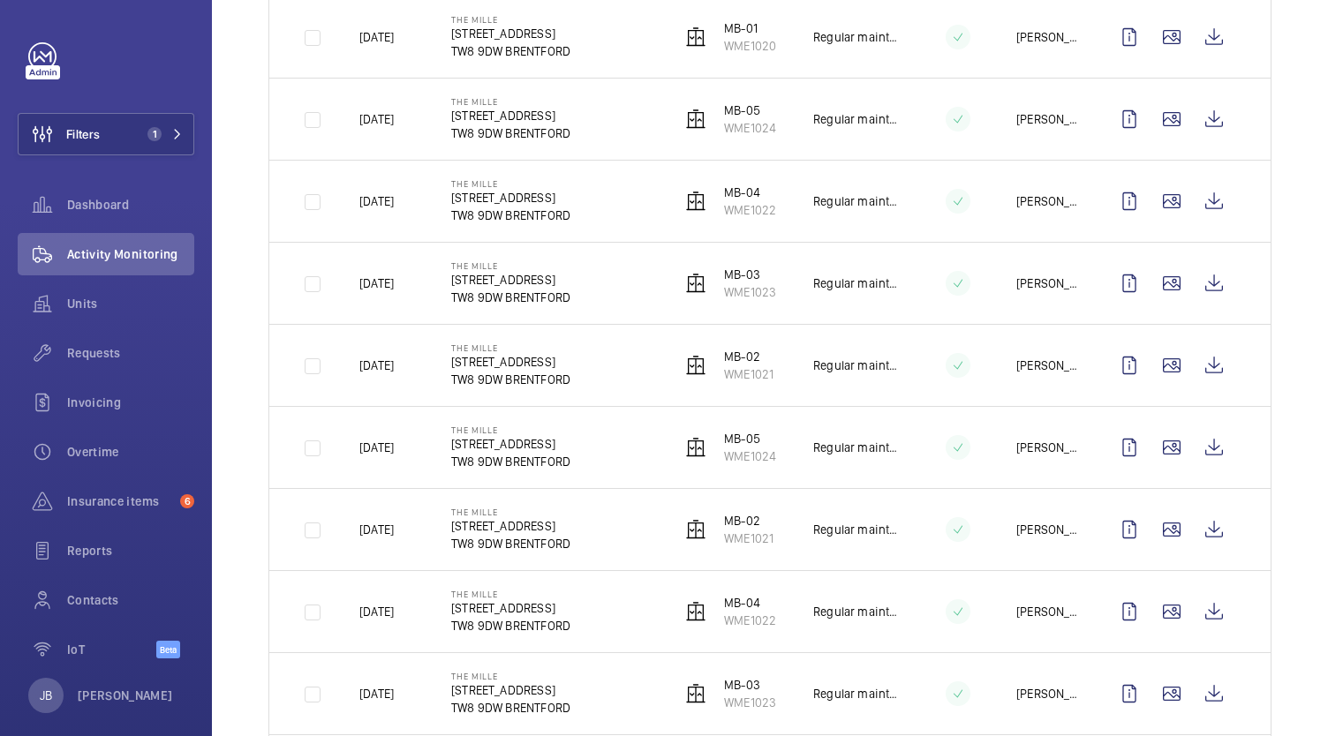
scroll to position [441, 0]
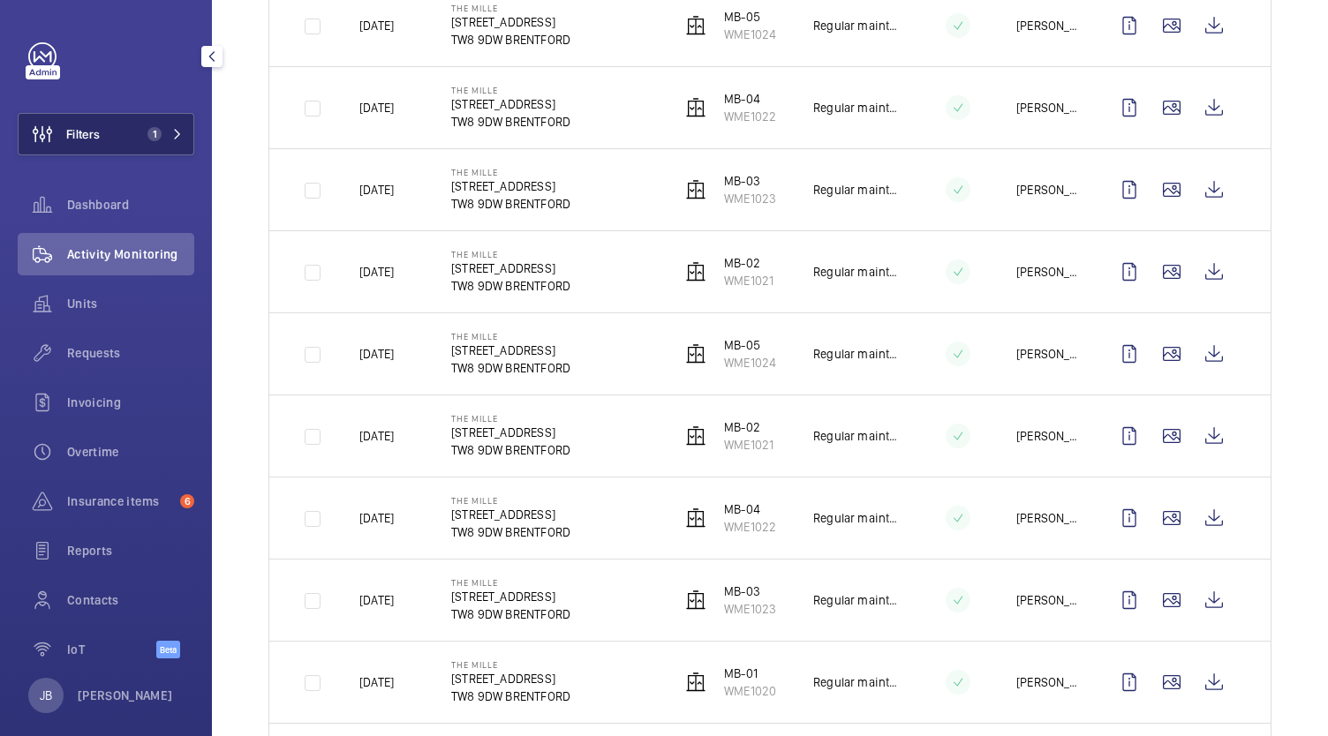
click at [108, 130] on button "Filters 1" at bounding box center [106, 134] width 177 height 42
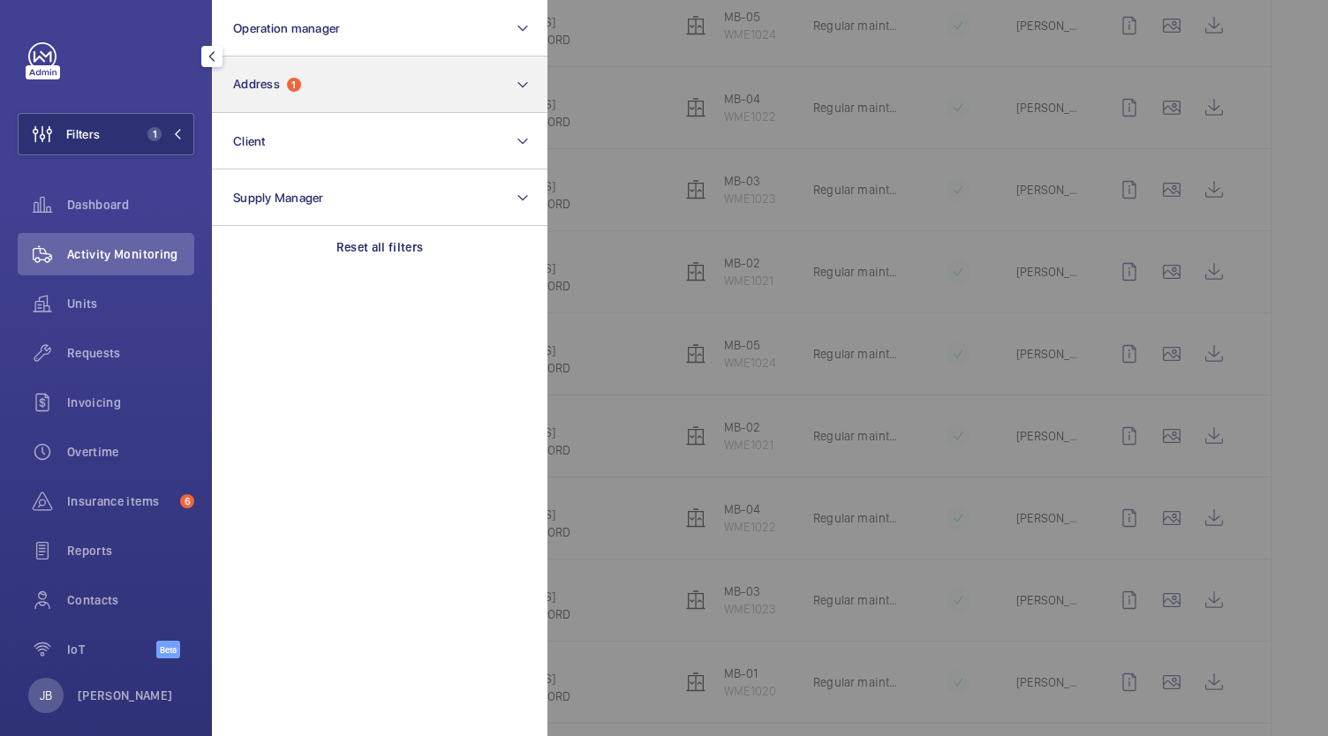
drag, startPoint x: 347, startPoint y: 253, endPoint x: 339, endPoint y: 86, distance: 167.1
click at [346, 250] on p "Reset all filters" at bounding box center [379, 247] width 87 height 18
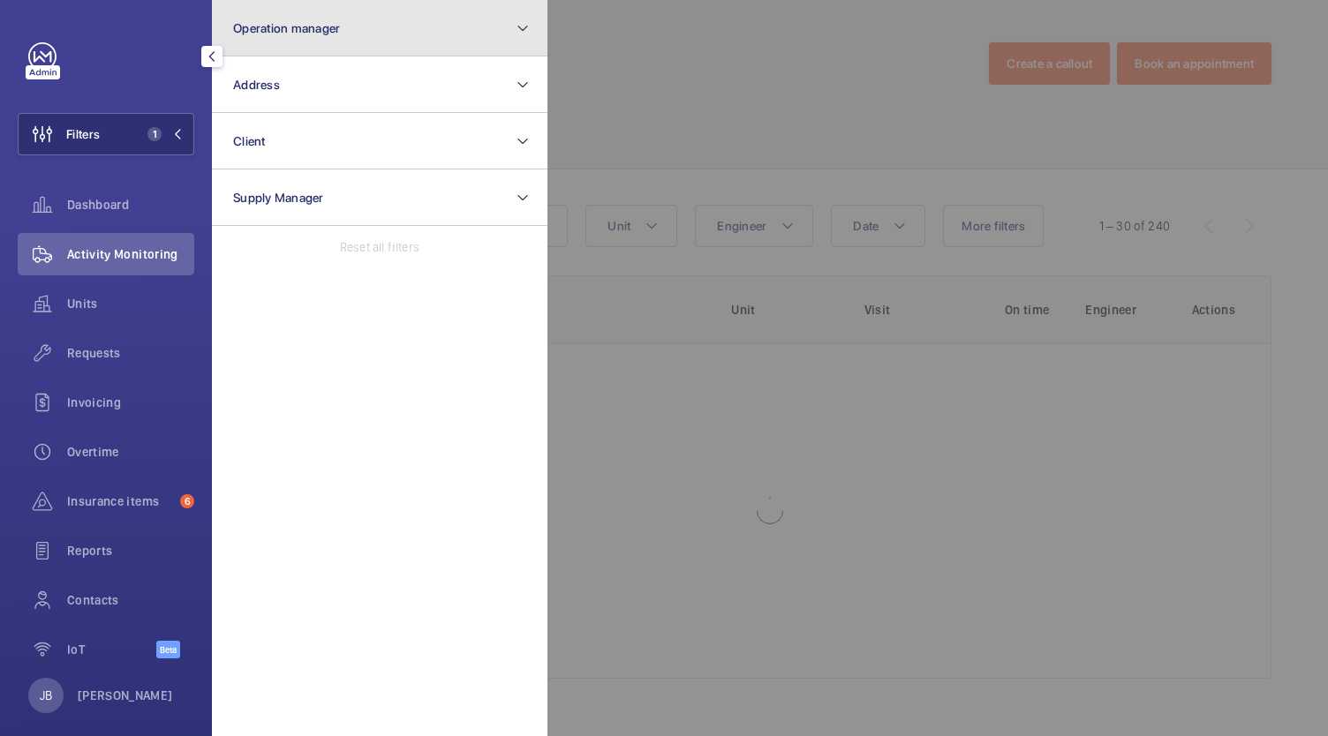
click at [334, 23] on span "Operation manager" at bounding box center [286, 28] width 107 height 14
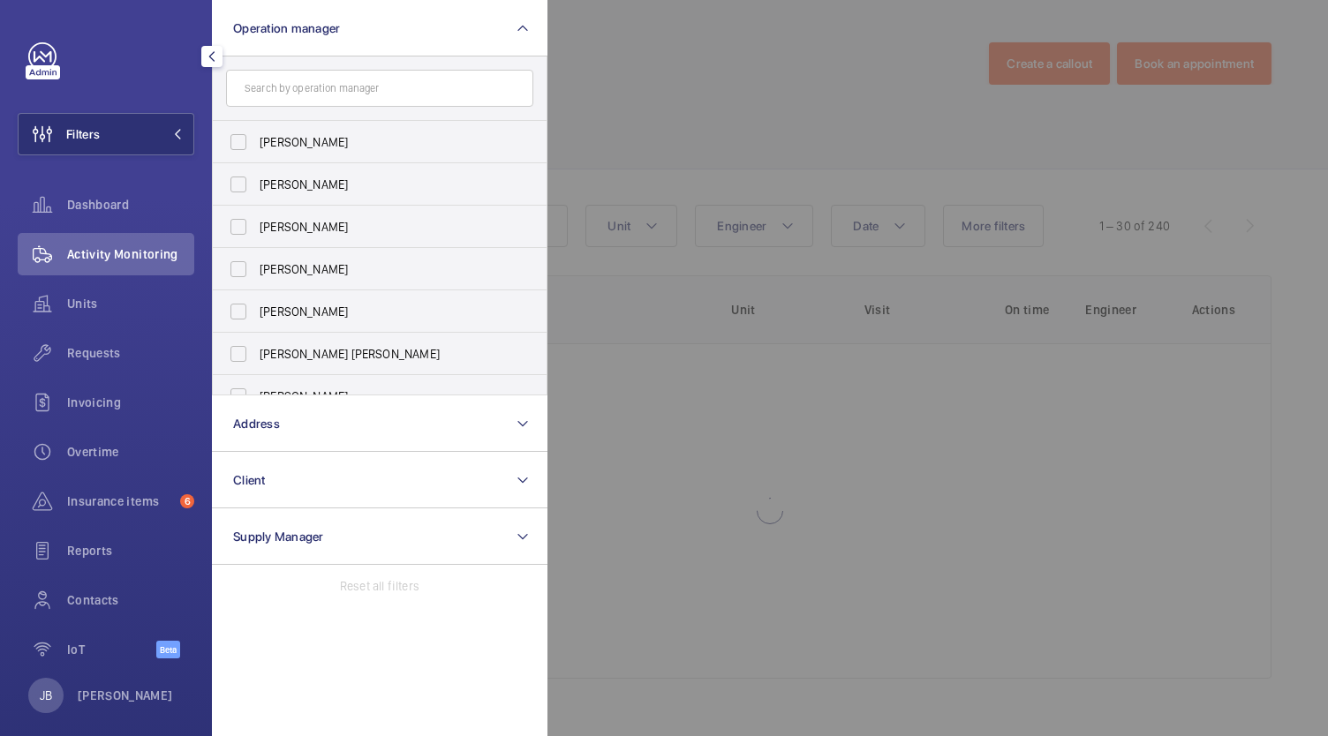
click at [296, 94] on input "text" at bounding box center [379, 88] width 307 height 37
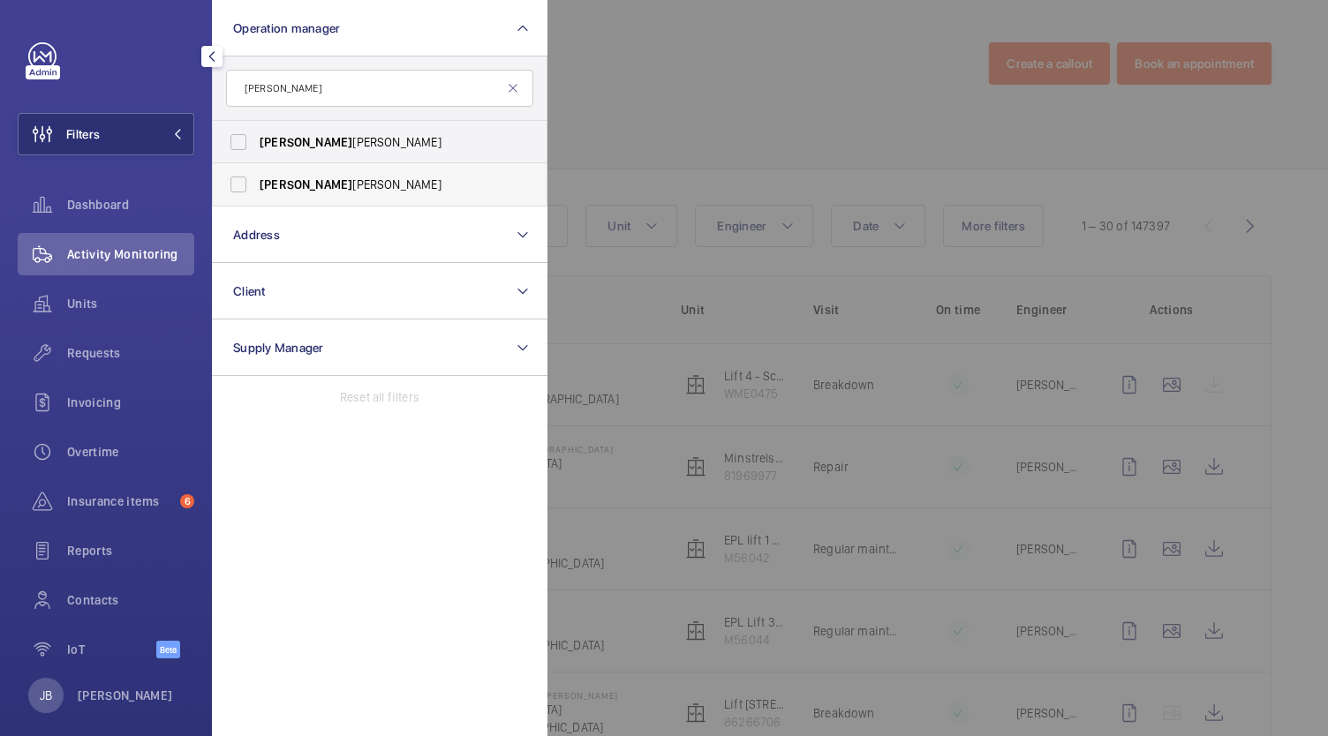
type input "[PERSON_NAME]"
click at [267, 182] on span "[PERSON_NAME]" at bounding box center [306, 184] width 93 height 14
click at [256, 182] on input "[PERSON_NAME] [PERSON_NAME]" at bounding box center [238, 184] width 35 height 35
checkbox input "true"
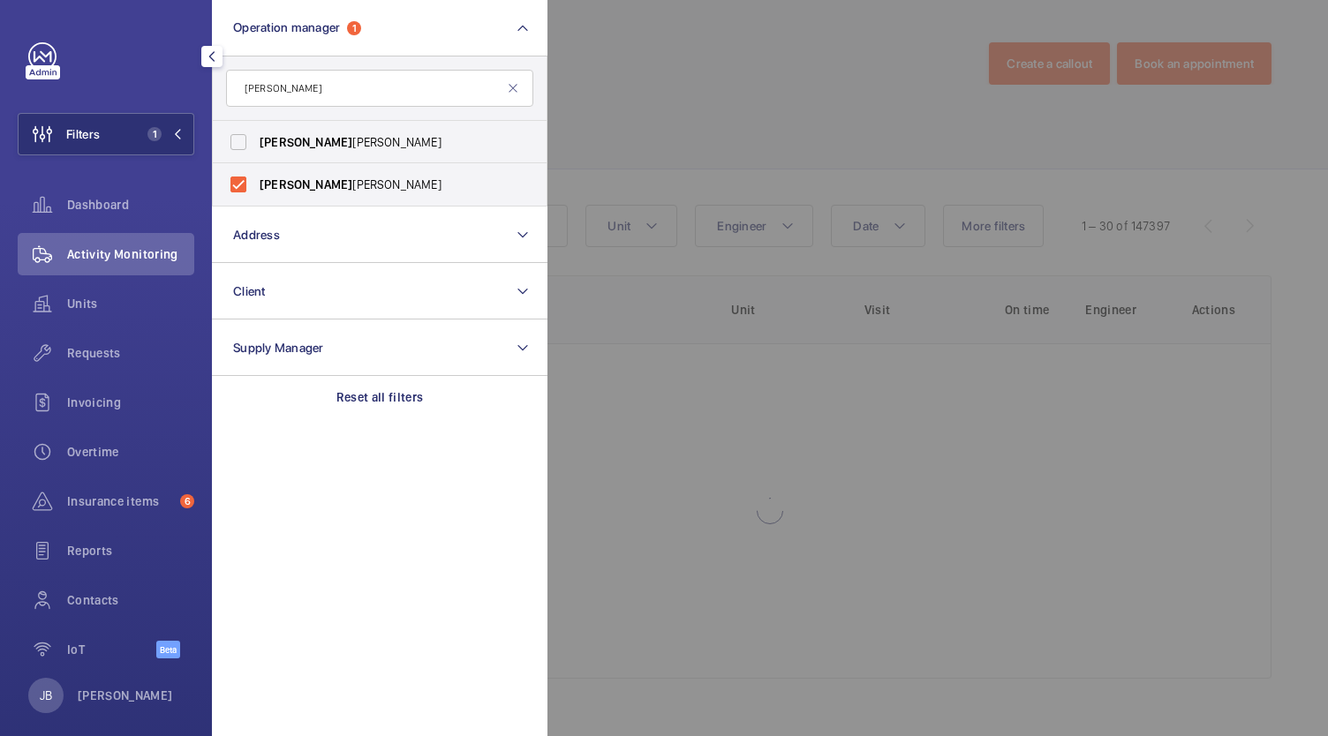
click at [641, 102] on div at bounding box center [1211, 368] width 1328 height 736
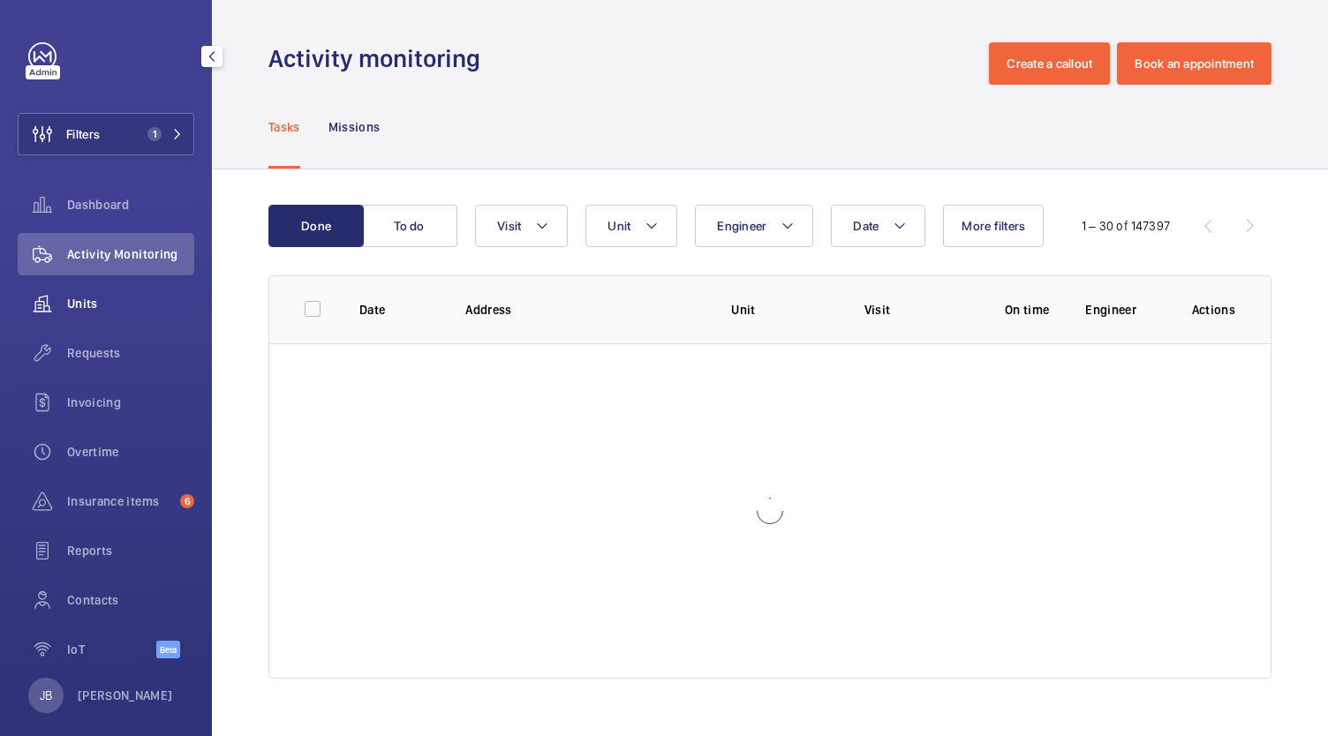
click at [114, 308] on span "Units" at bounding box center [130, 304] width 127 height 18
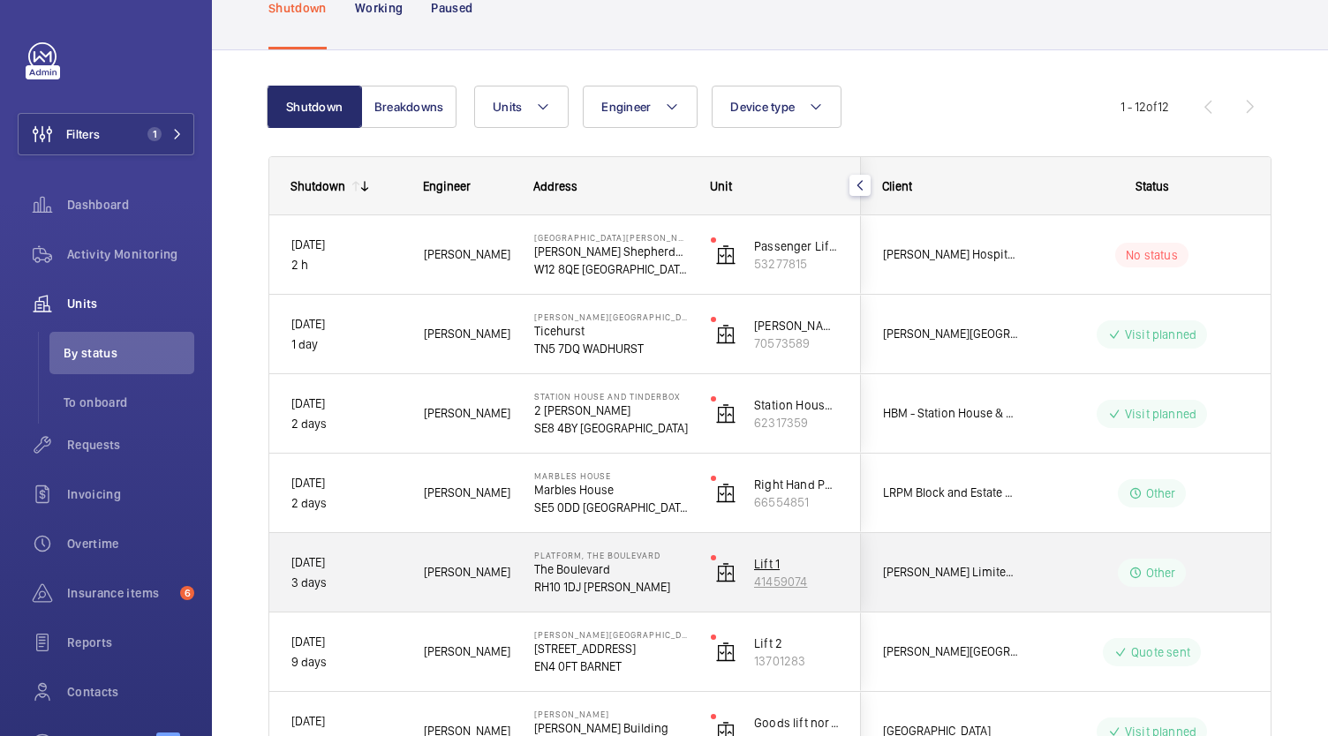
scroll to position [88, 0]
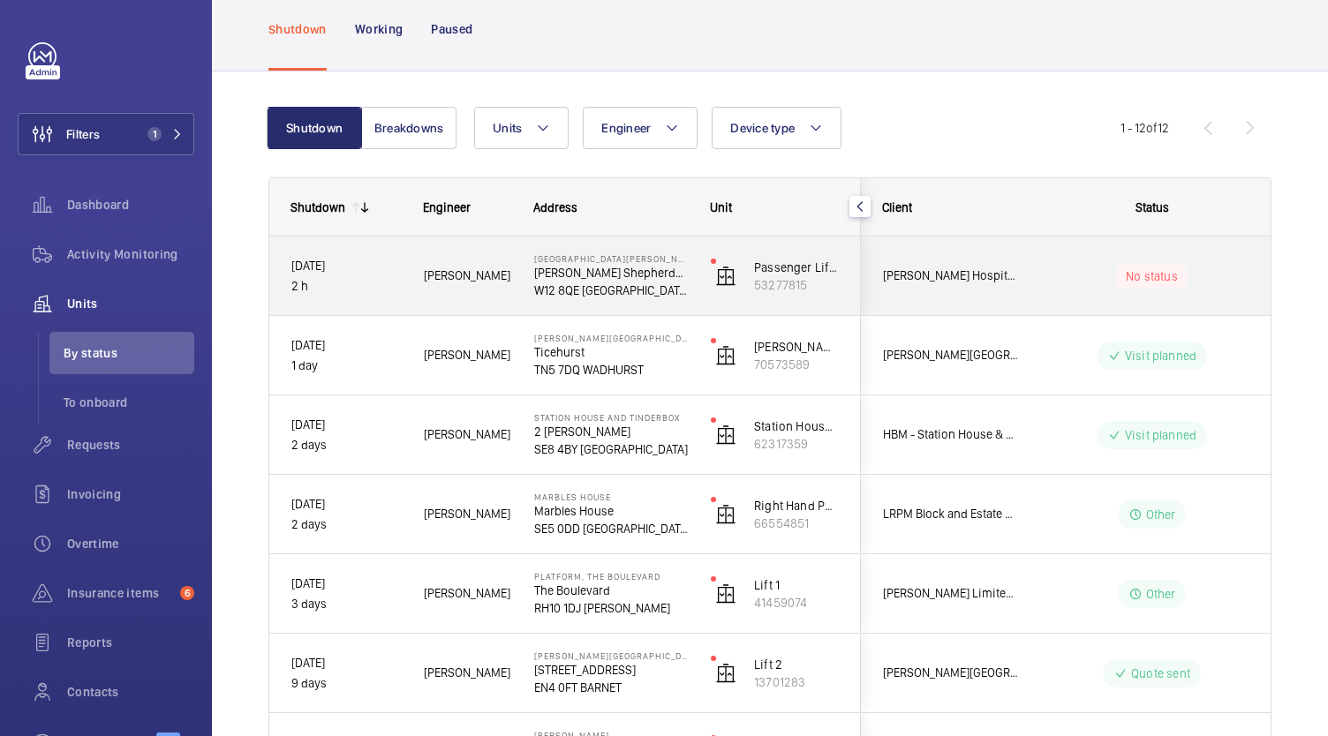
click at [1180, 278] on div "No status" at bounding box center [1151, 276] width 73 height 25
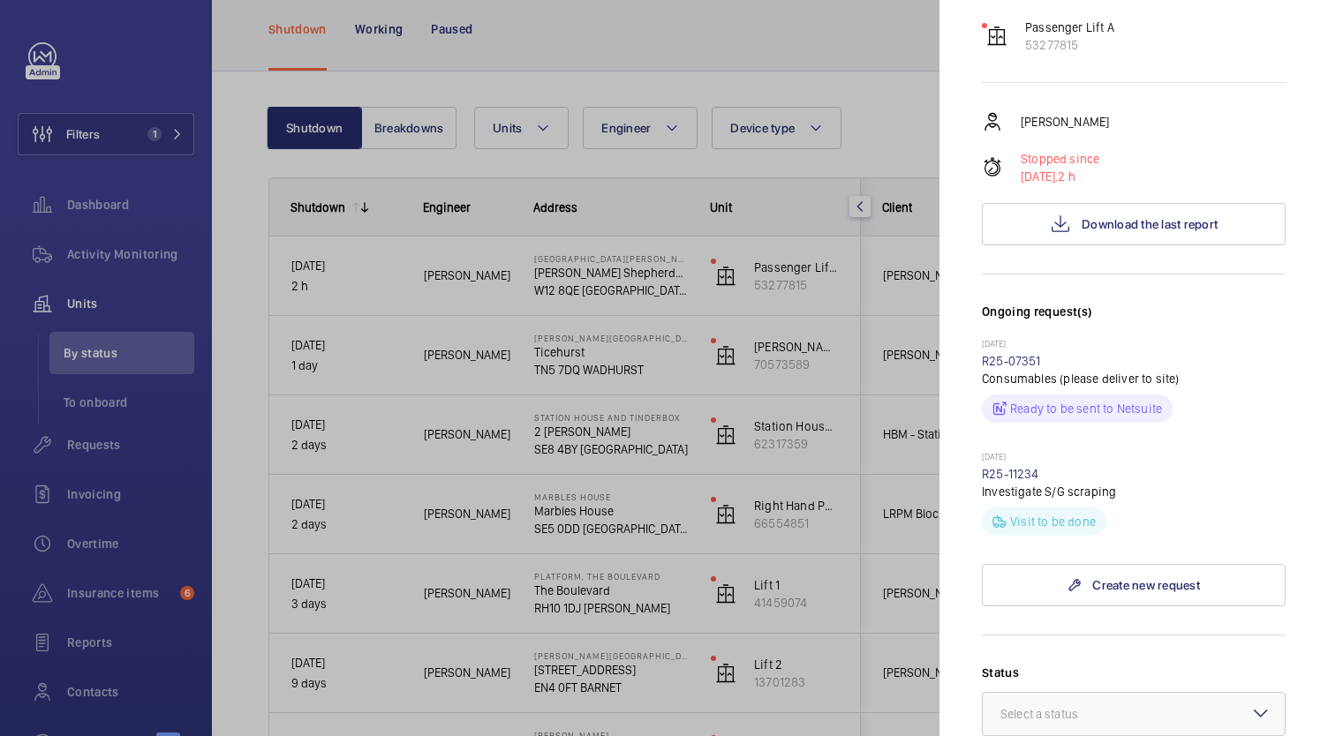
scroll to position [441, 0]
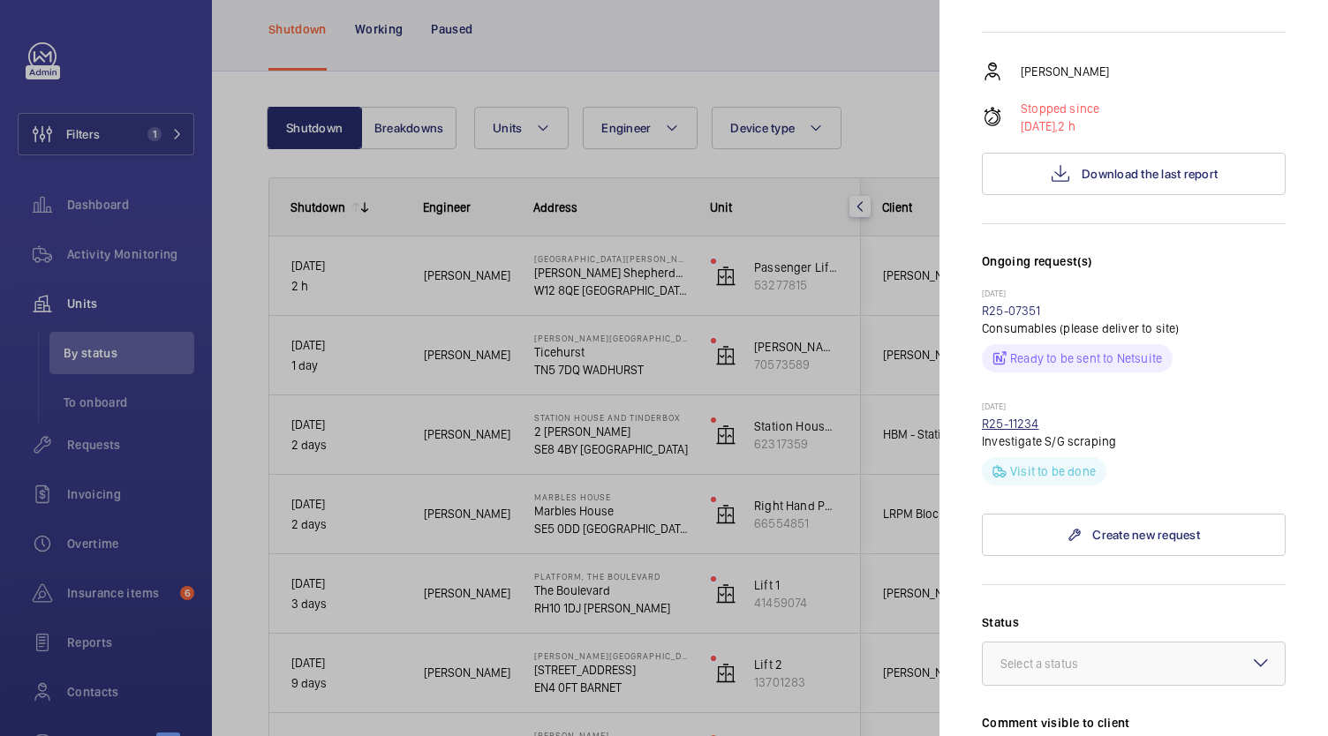
click at [999, 417] on link "R25-11234" at bounding box center [1010, 424] width 57 height 14
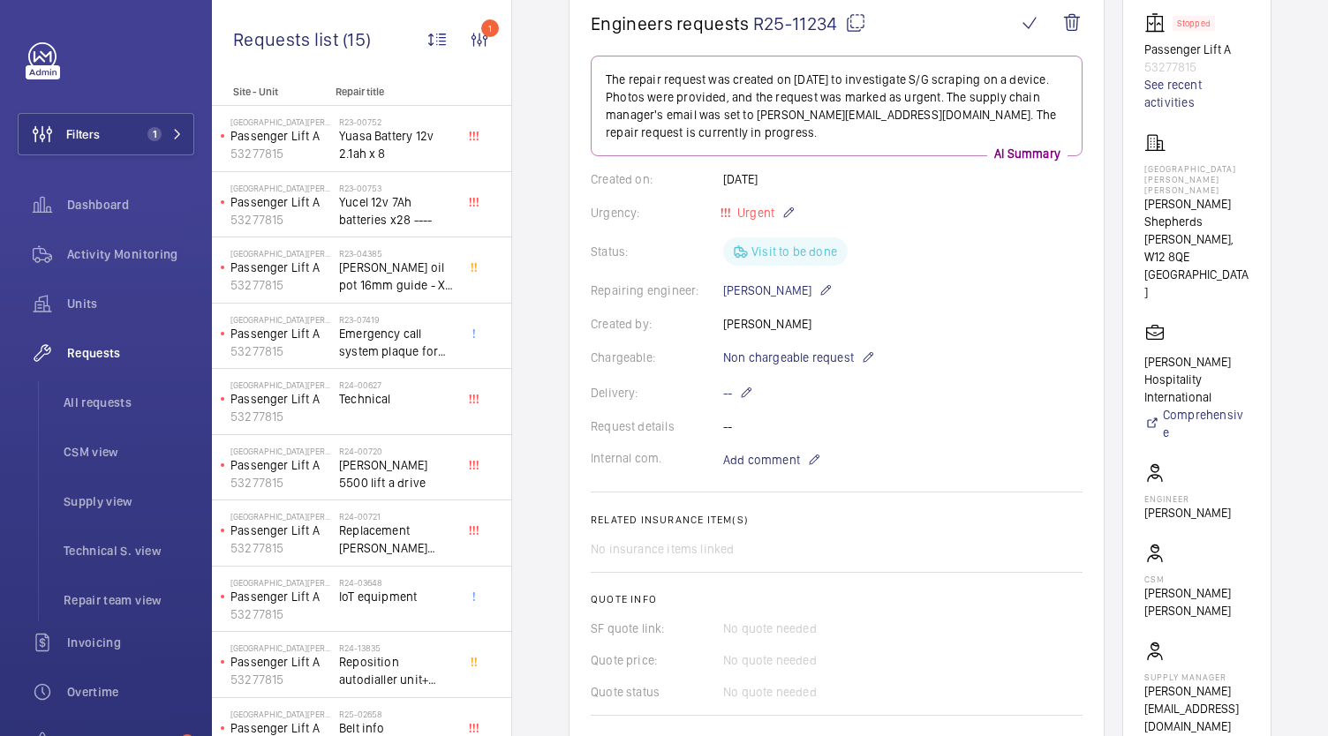
scroll to position [177, 0]
